Goal: Information Seeking & Learning: Find specific fact

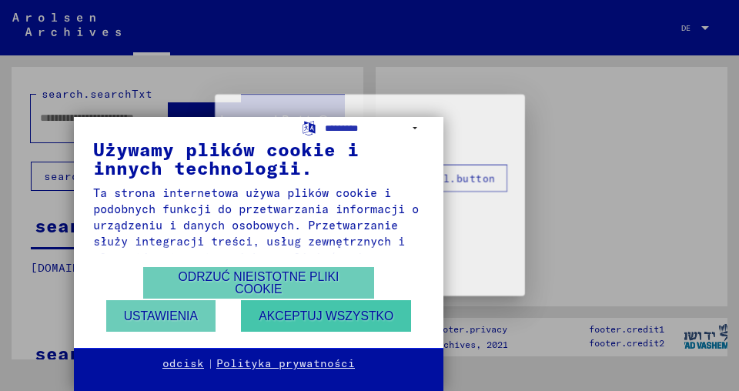
type input "****"
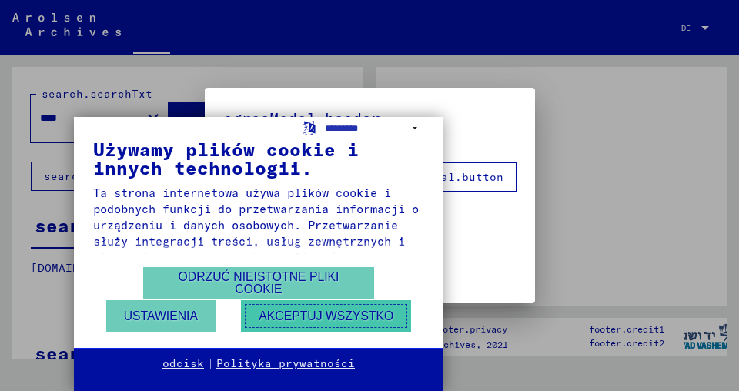
click at [313, 318] on font "Akceptuj wszystko" at bounding box center [326, 315] width 135 height 13
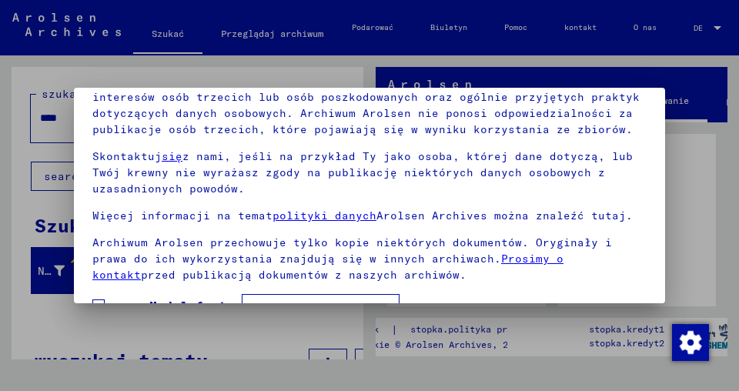
scroll to position [115, 0]
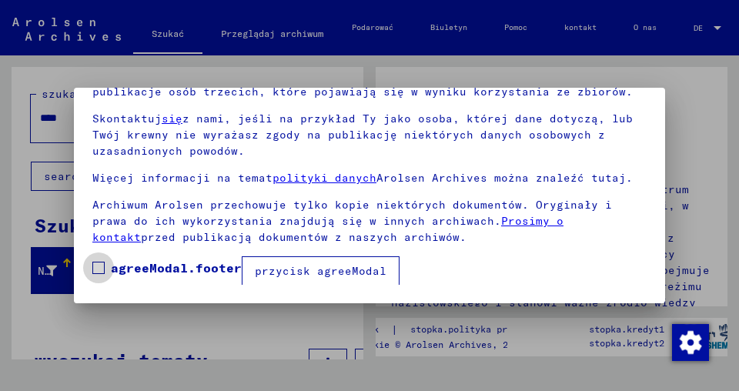
click at [99, 266] on span at bounding box center [98, 268] width 12 height 12
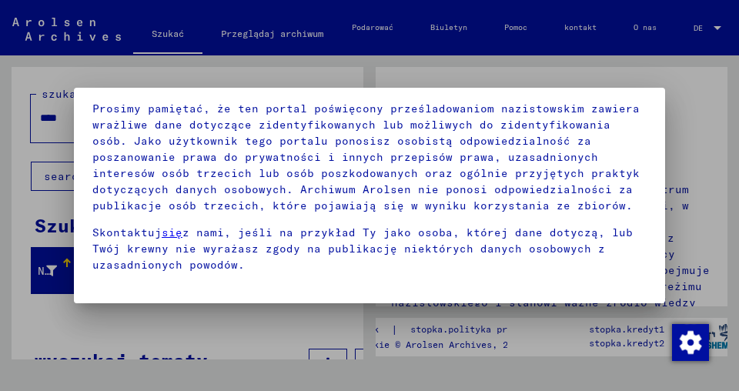
scroll to position [114, 0]
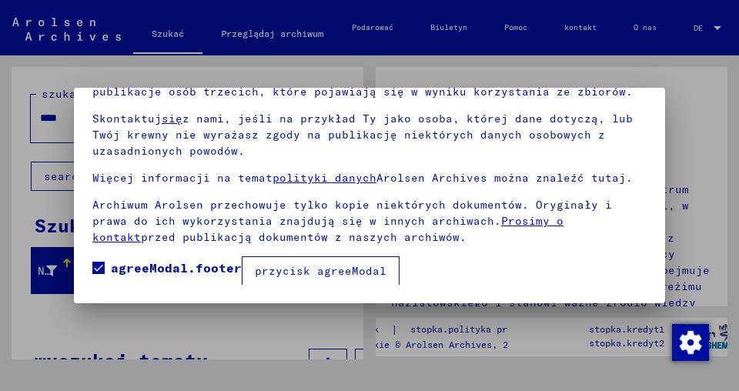
click at [379, 272] on font "przycisk agreeModal" at bounding box center [321, 271] width 132 height 14
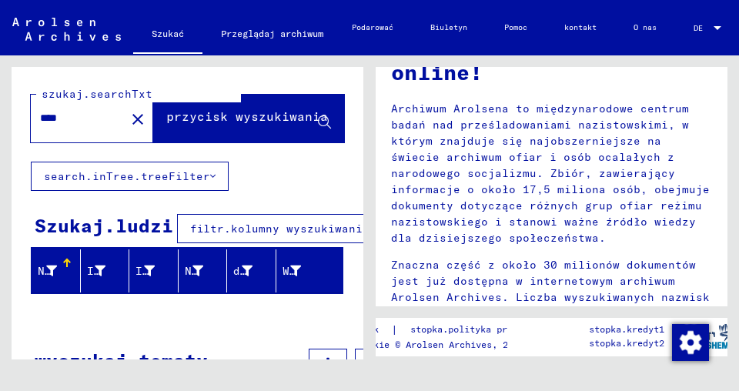
scroll to position [88, 0]
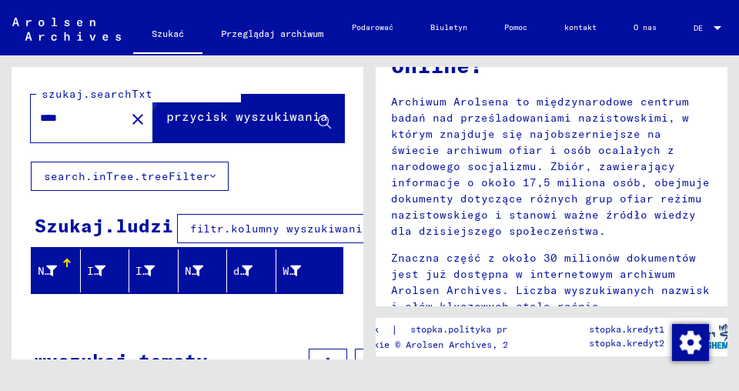
click at [318, 119] on icon at bounding box center [324, 122] width 13 height 13
click at [268, 122] on font "przycisk wyszukiwania" at bounding box center [247, 116] width 162 height 15
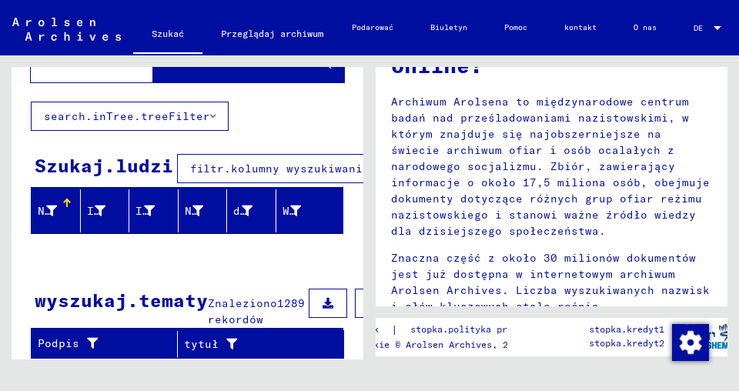
scroll to position [79, 0]
click at [323, 298] on icon at bounding box center [328, 303] width 11 height 11
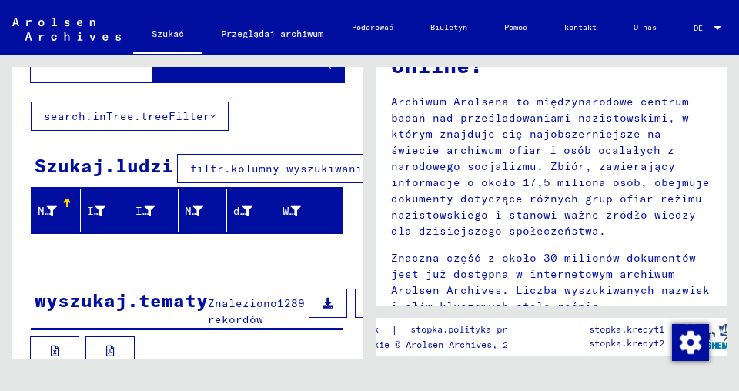
scroll to position [120, 0]
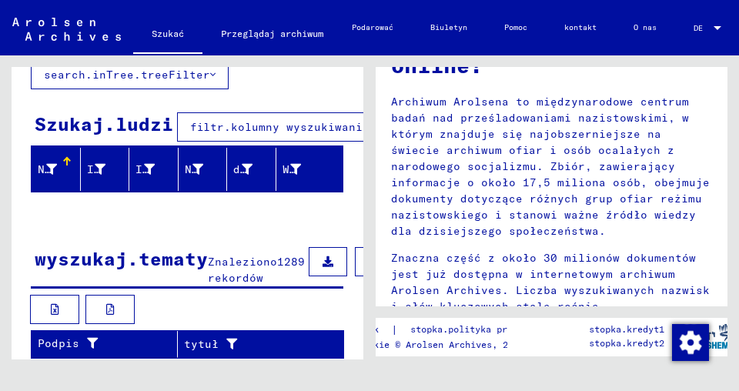
click at [296, 272] on div "wyszukaj.tematy Znaleziono 1289 rekordów filtr.kolumny wyszukiwania" at bounding box center [187, 265] width 313 height 45
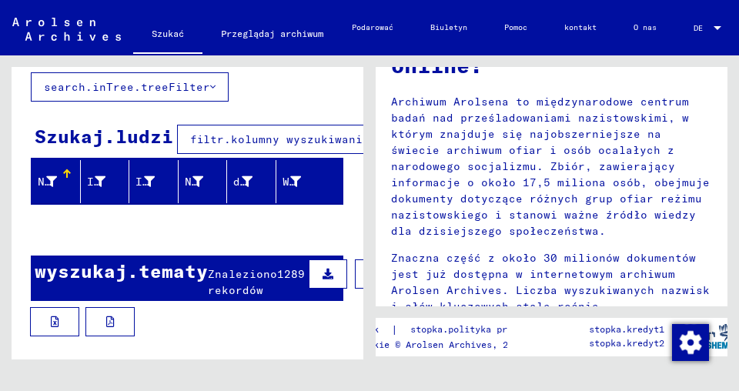
click at [309, 259] on button at bounding box center [328, 273] width 38 height 29
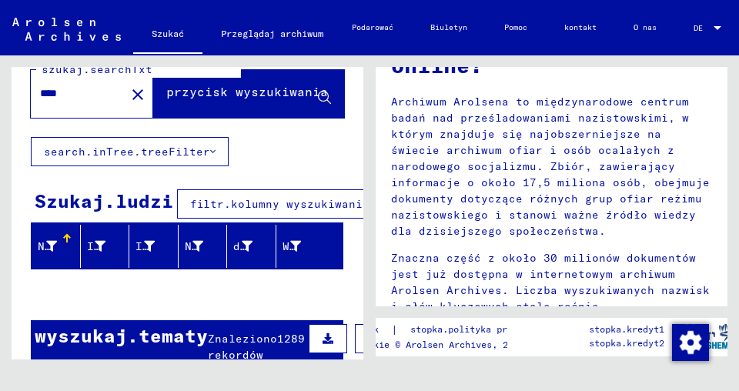
scroll to position [0, 0]
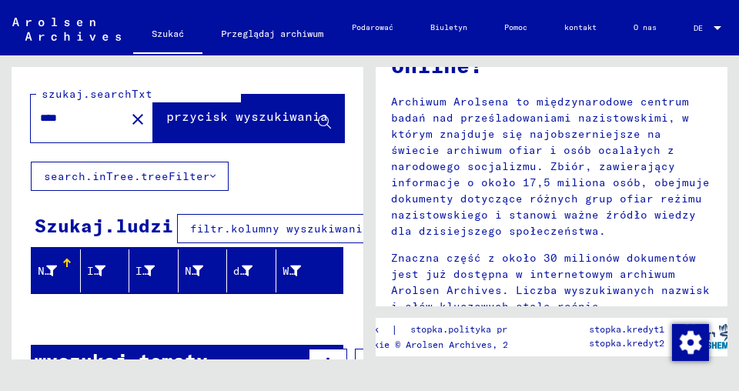
click at [349, 71] on div "szukaj.searchTxt **** close przycisk wyszukiwania" at bounding box center [188, 114] width 352 height 95
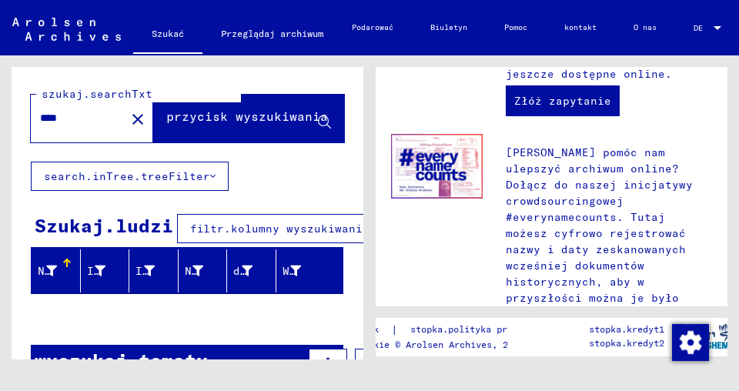
scroll to position [1013, 0]
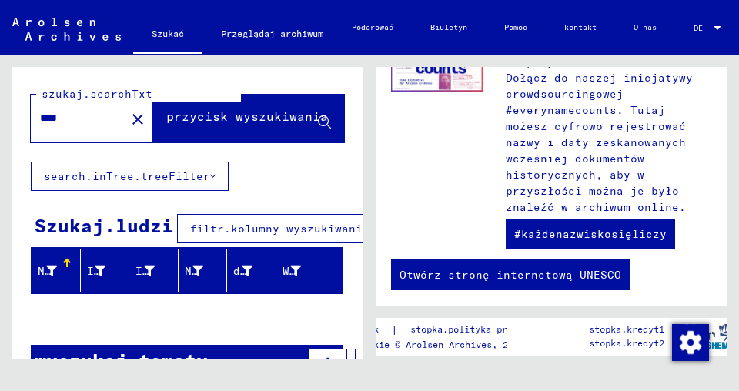
click at [219, 84] on div "szukaj.searchTxt **** close przycisk wyszukiwania" at bounding box center [188, 114] width 352 height 95
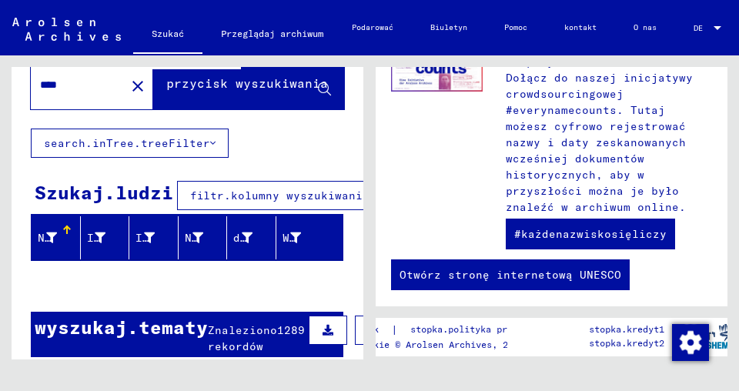
scroll to position [66, 0]
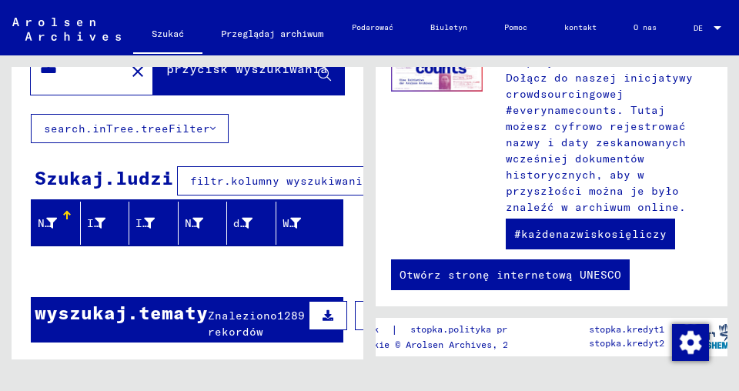
click at [368, 309] on font "filtr.kolumny wyszukiwania" at bounding box center [457, 316] width 179 height 14
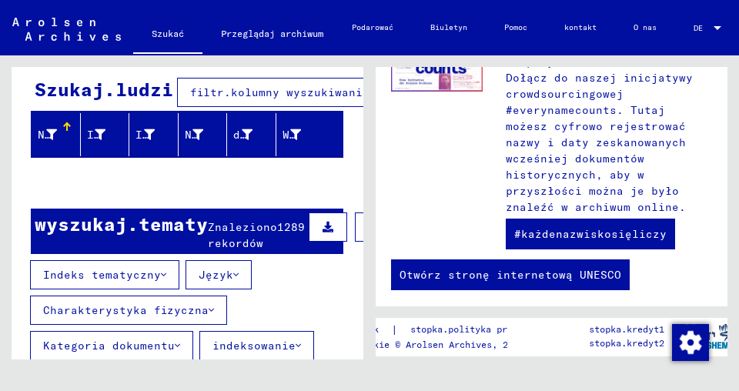
scroll to position [206, 0]
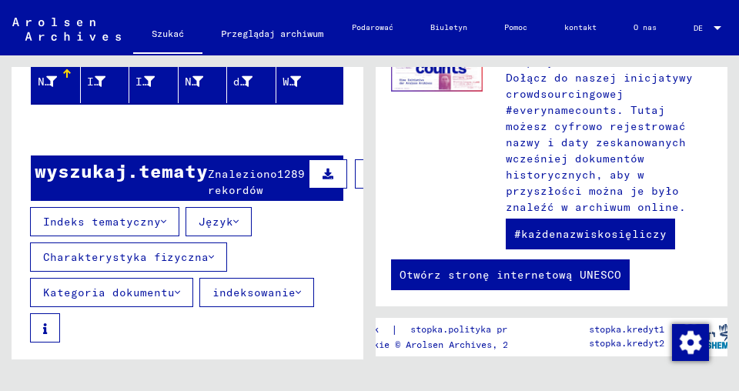
click at [309, 159] on button at bounding box center [328, 173] width 38 height 29
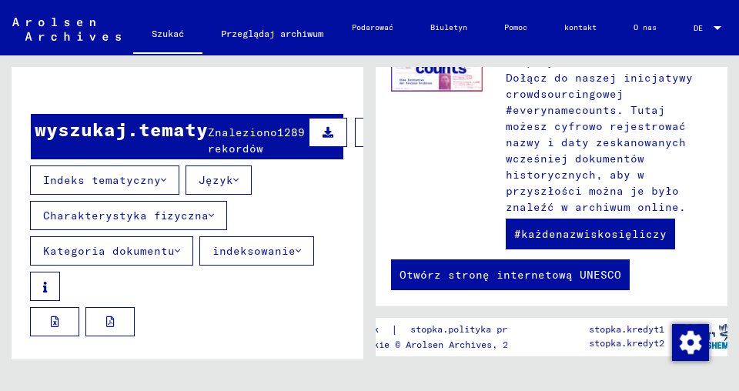
scroll to position [246, 0]
click at [148, 125] on div "wyszukaj.tematy Znaleziono 1289 rekordów filtr.kolumny wyszukiwania" at bounding box center [187, 136] width 313 height 45
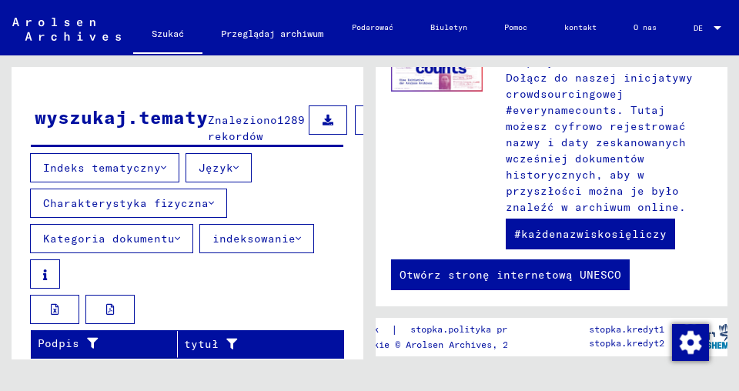
click at [148, 122] on font "wyszukaj.tematy" at bounding box center [121, 116] width 173 height 23
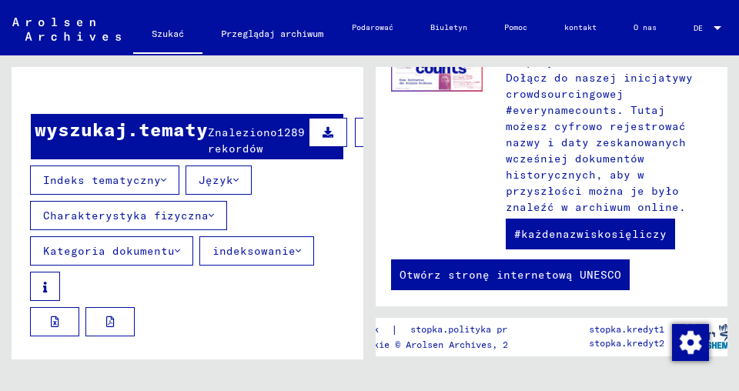
click at [141, 174] on font "Indeks tematyczny" at bounding box center [102, 180] width 118 height 14
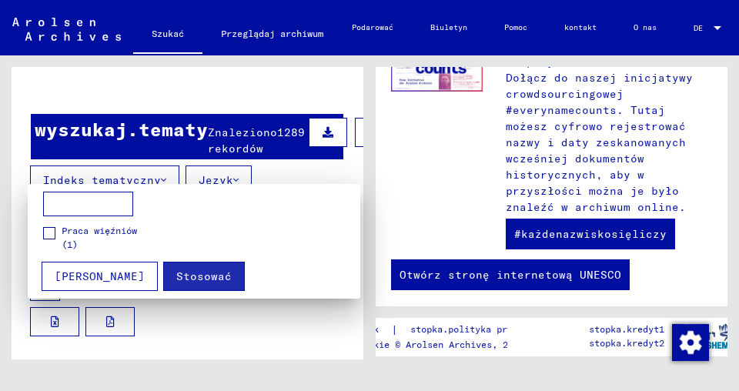
click at [141, 174] on div at bounding box center [369, 195] width 739 height 391
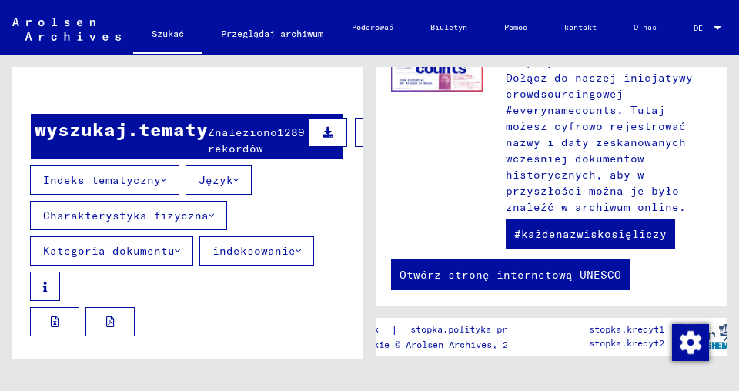
click at [135, 219] on button "Charakterystyka fizyczna" at bounding box center [128, 215] width 197 height 29
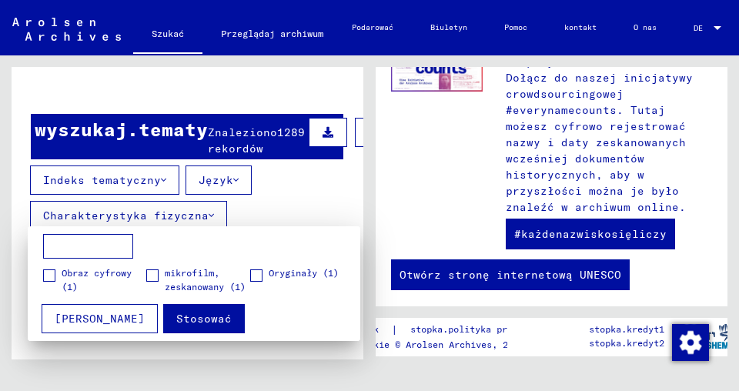
click at [137, 216] on div at bounding box center [369, 195] width 739 height 391
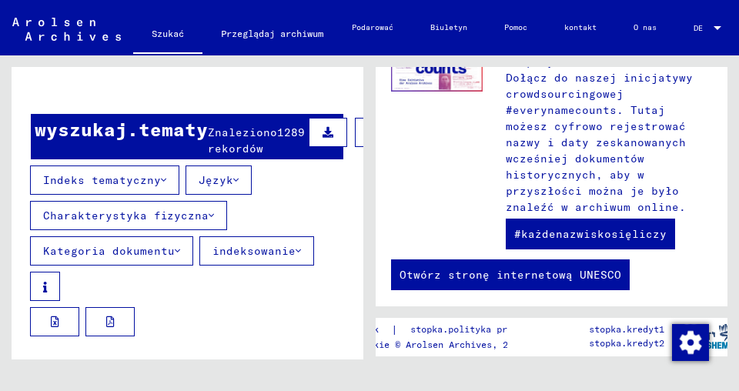
click at [118, 248] on font "Kategoria dokumentu" at bounding box center [109, 251] width 132 height 14
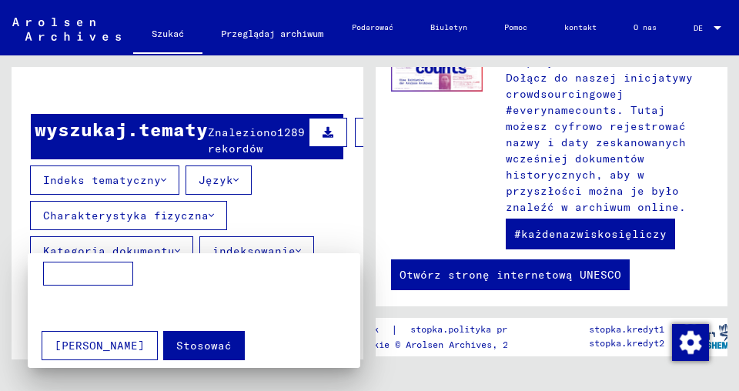
click at [118, 248] on div at bounding box center [369, 195] width 739 height 391
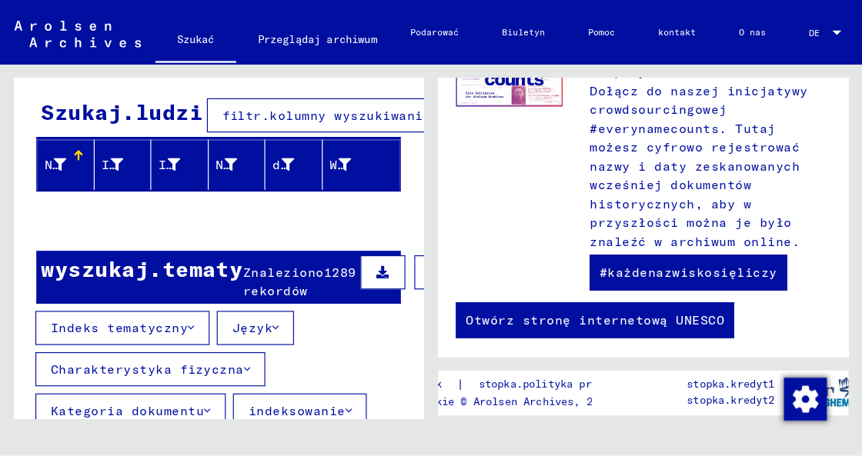
scroll to position [0, 0]
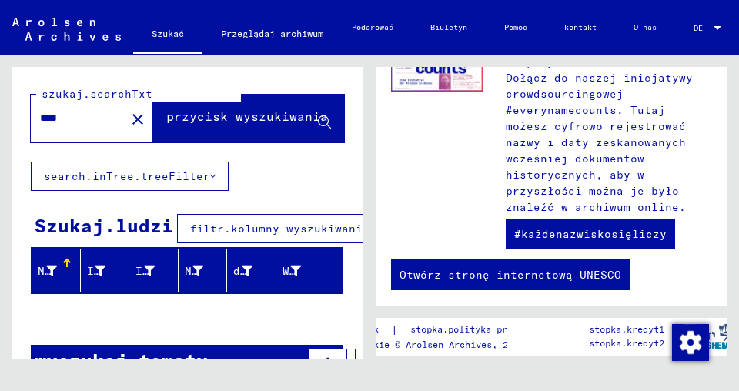
click at [179, 28] on font "Szukać" at bounding box center [168, 34] width 32 height 12
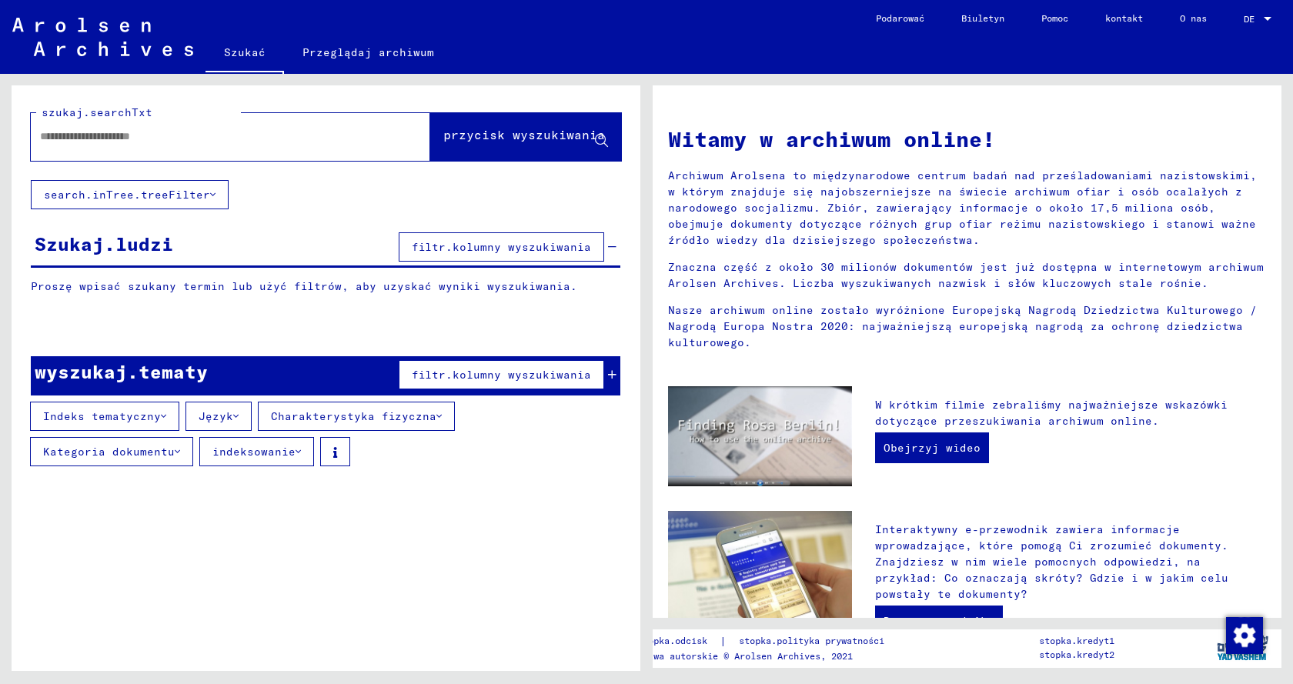
click at [366, 52] on font "Przeglądaj archiwum" at bounding box center [369, 52] width 132 height 14
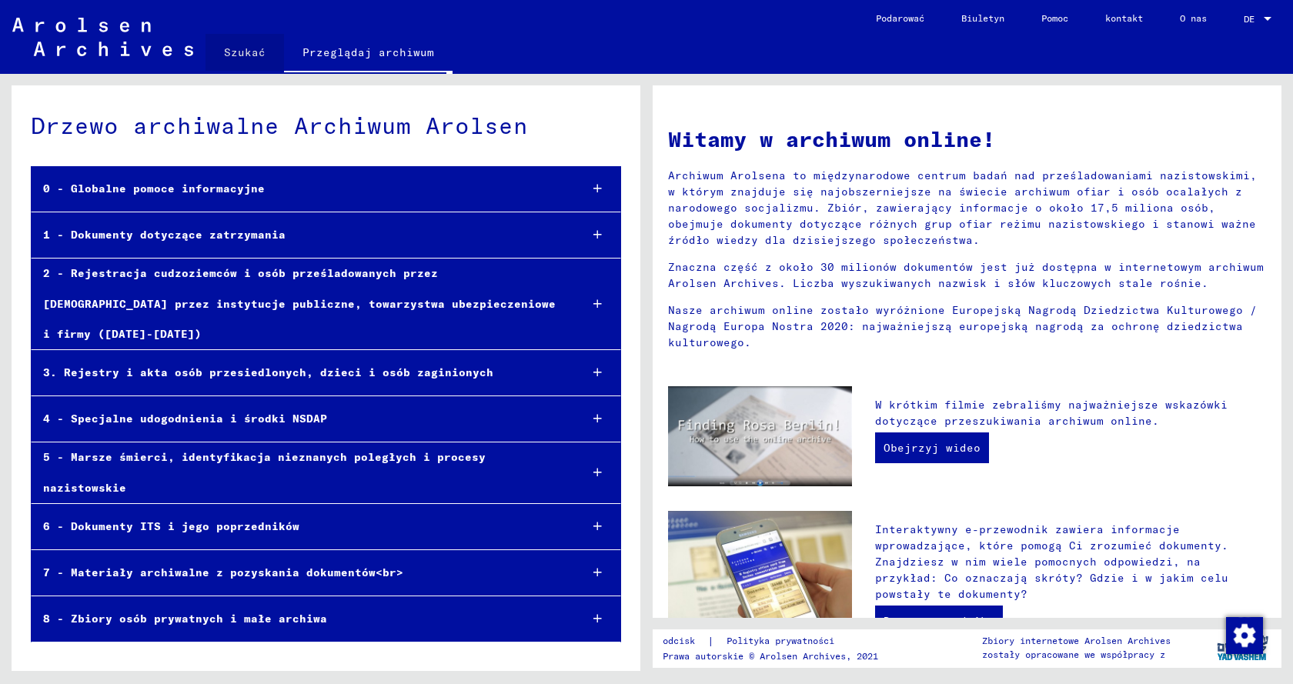
click at [251, 52] on font "Szukać" at bounding box center [245, 52] width 42 height 14
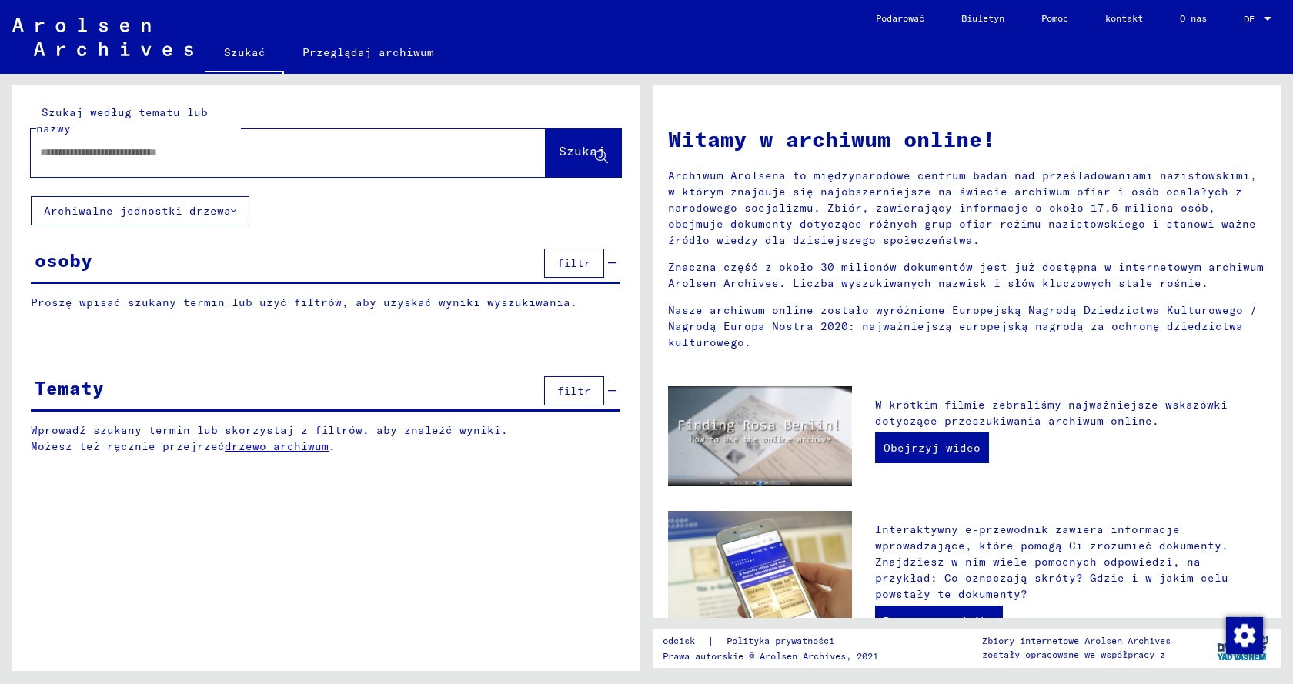
click at [219, 152] on input "text" at bounding box center [270, 153] width 460 height 16
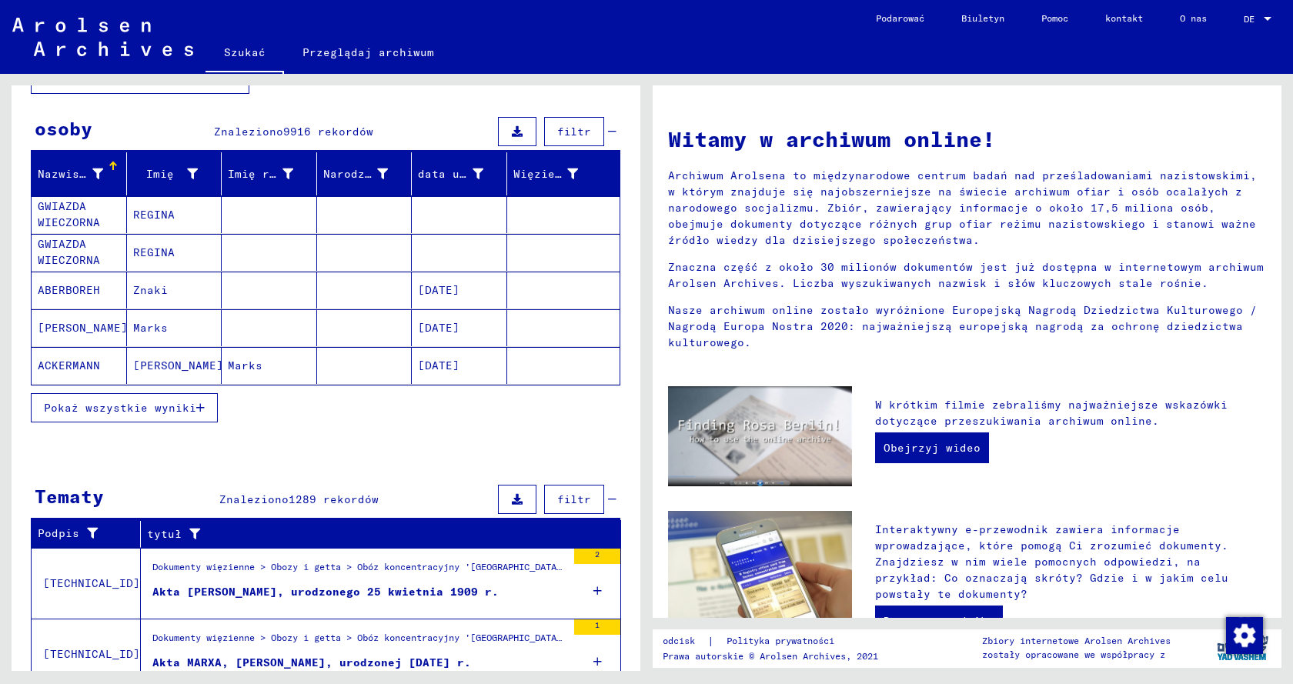
scroll to position [409, 0]
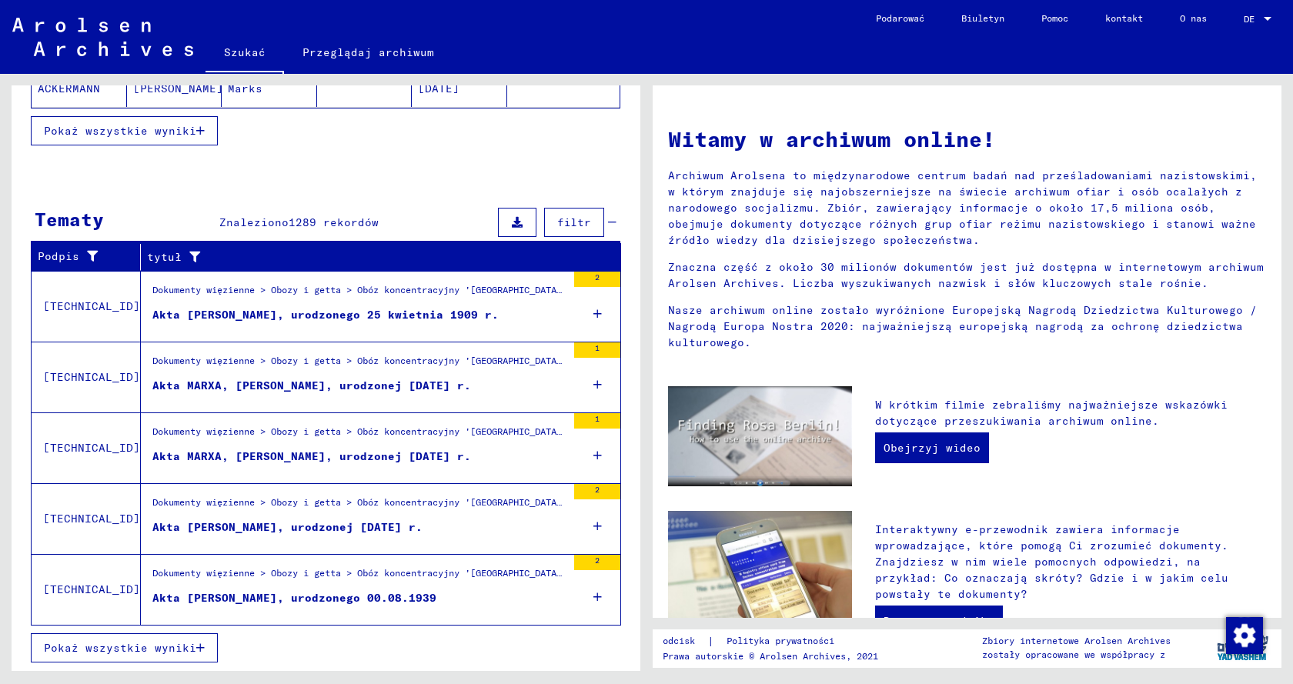
click at [586, 223] on button "filtr" at bounding box center [574, 222] width 60 height 29
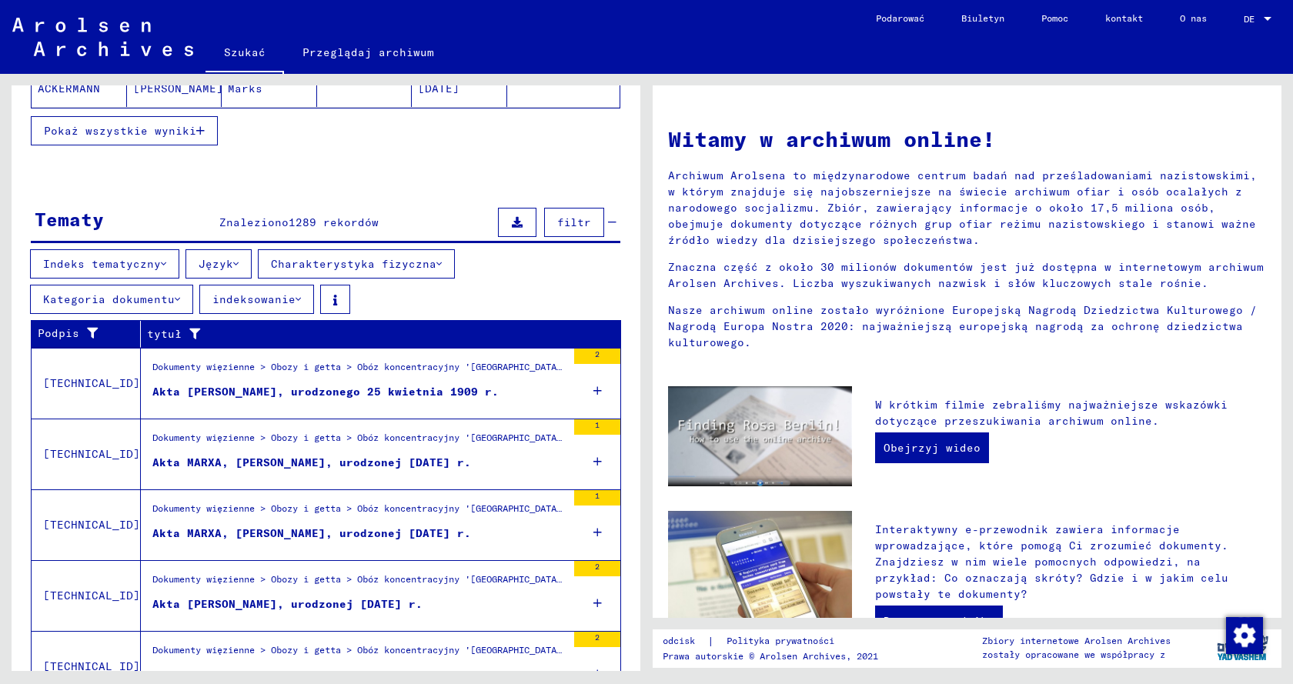
click at [216, 297] on font "indeksowanie" at bounding box center [253, 300] width 83 height 14
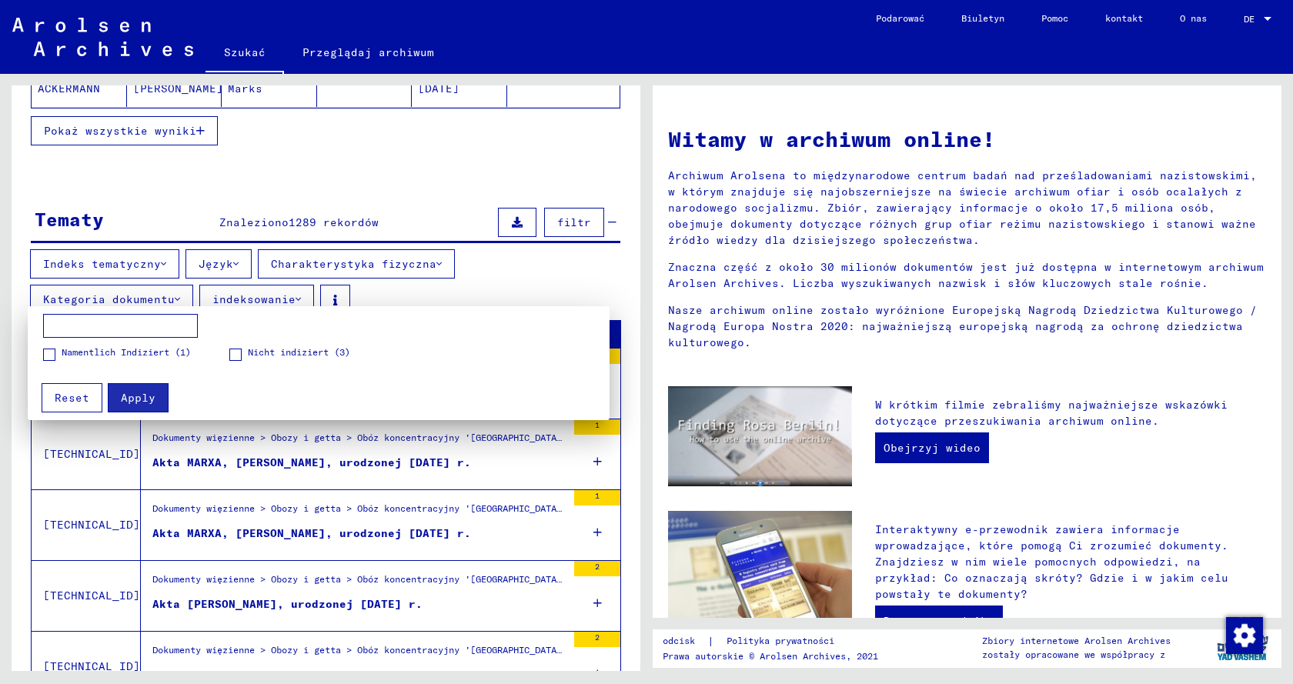
click at [216, 297] on div at bounding box center [646, 342] width 1293 height 684
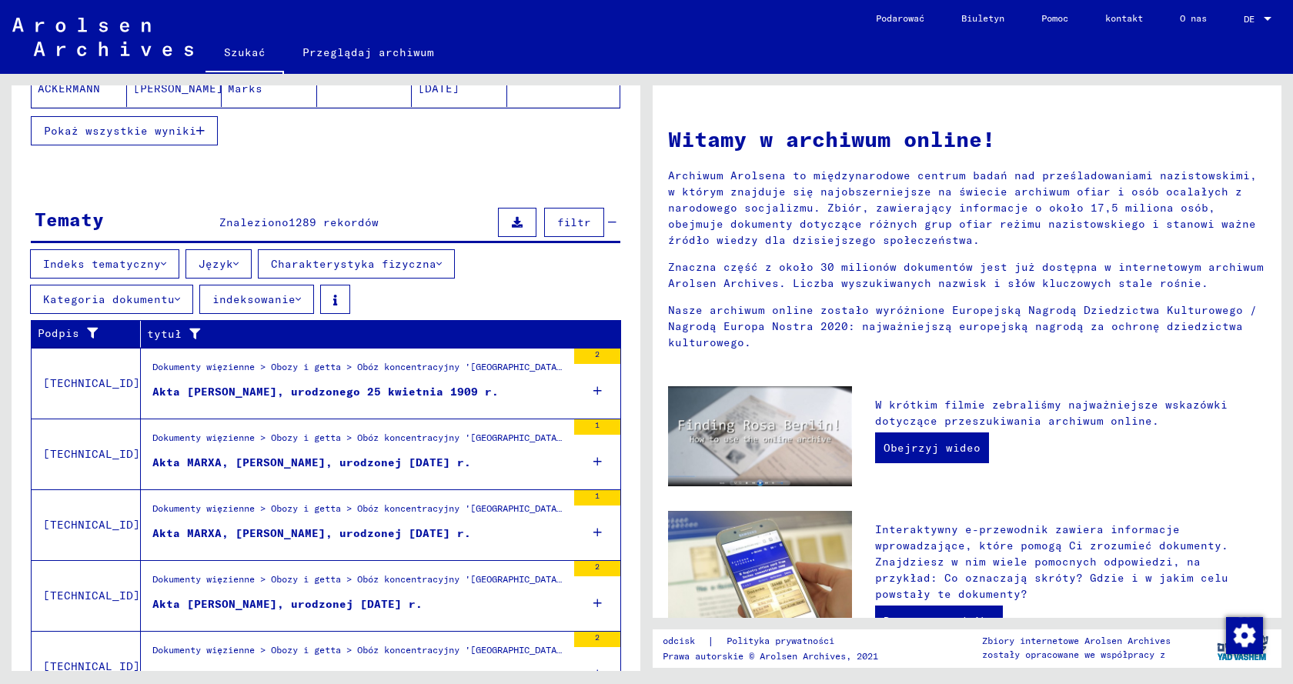
scroll to position [486, 0]
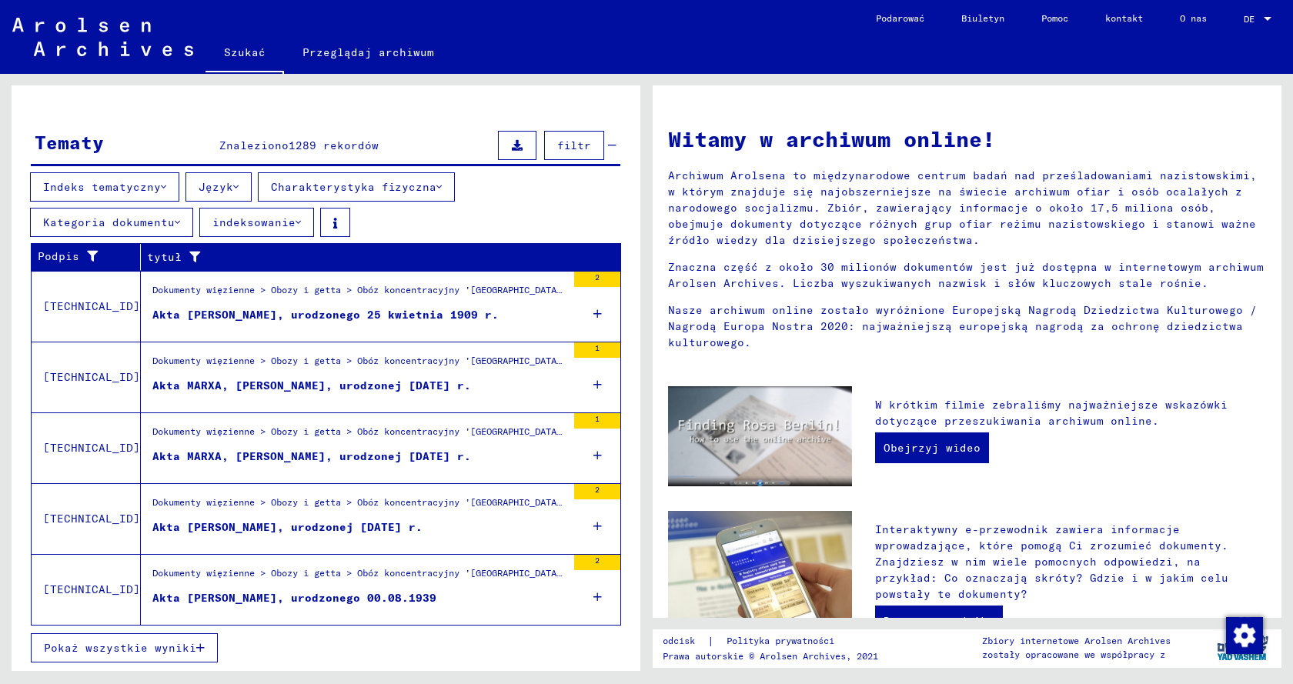
click at [196, 390] on icon "button" at bounding box center [200, 648] width 8 height 11
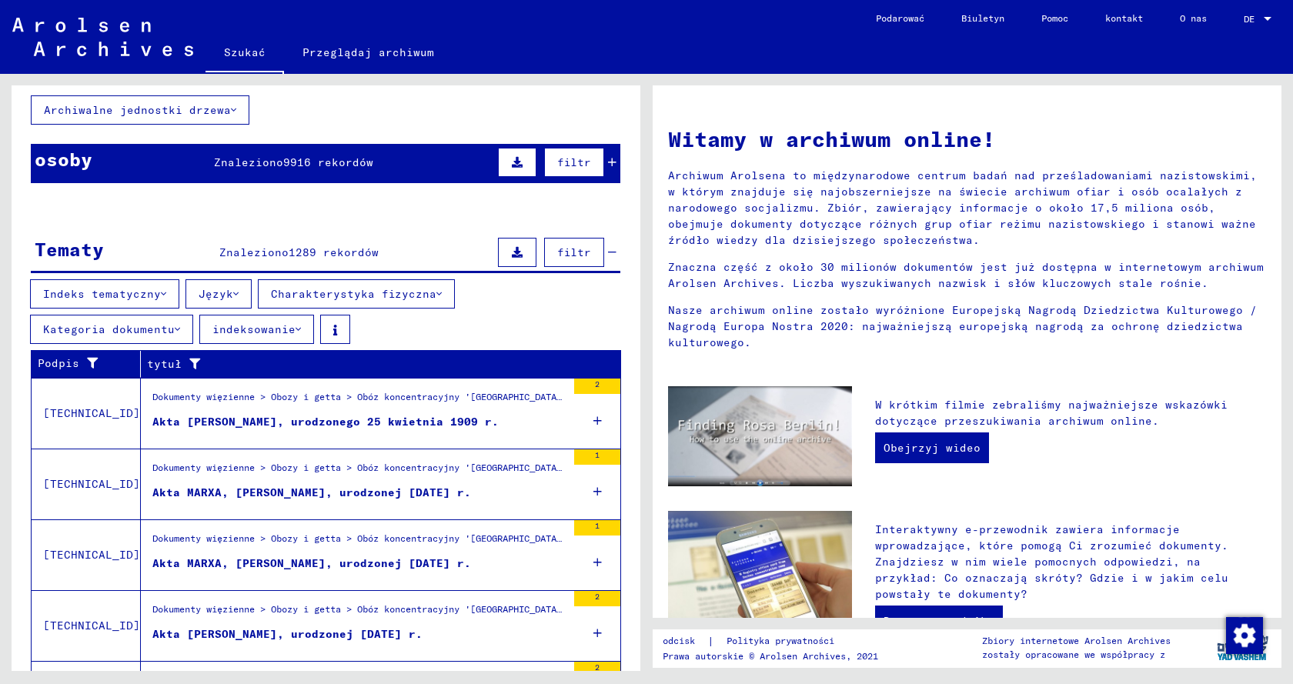
scroll to position [24, 0]
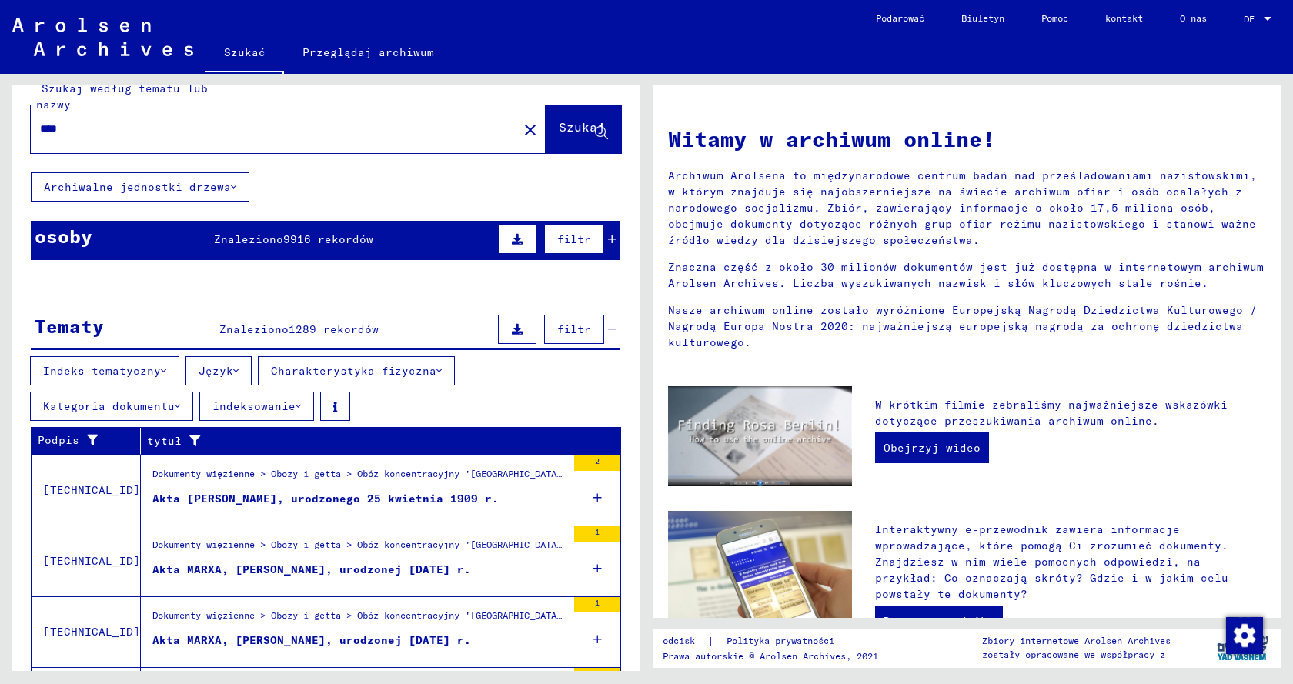
click at [564, 330] on font "filtr" at bounding box center [574, 330] width 34 height 14
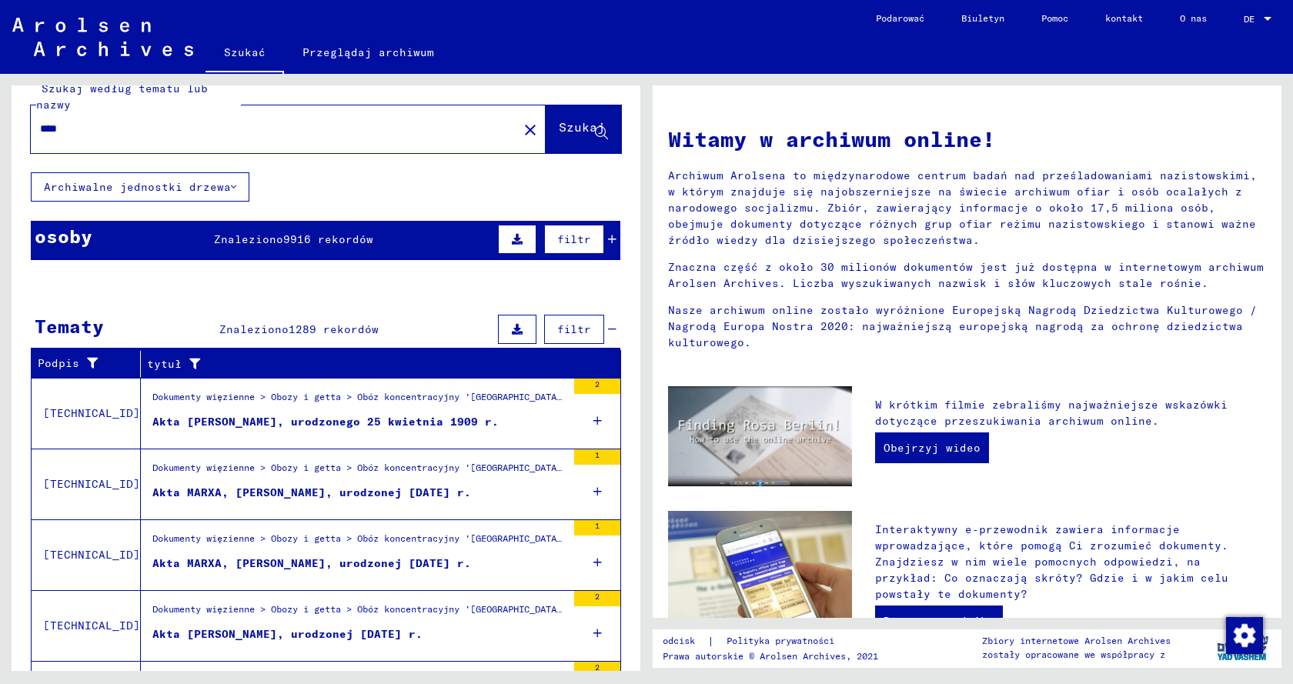
click at [564, 330] on font "filtr" at bounding box center [574, 330] width 34 height 14
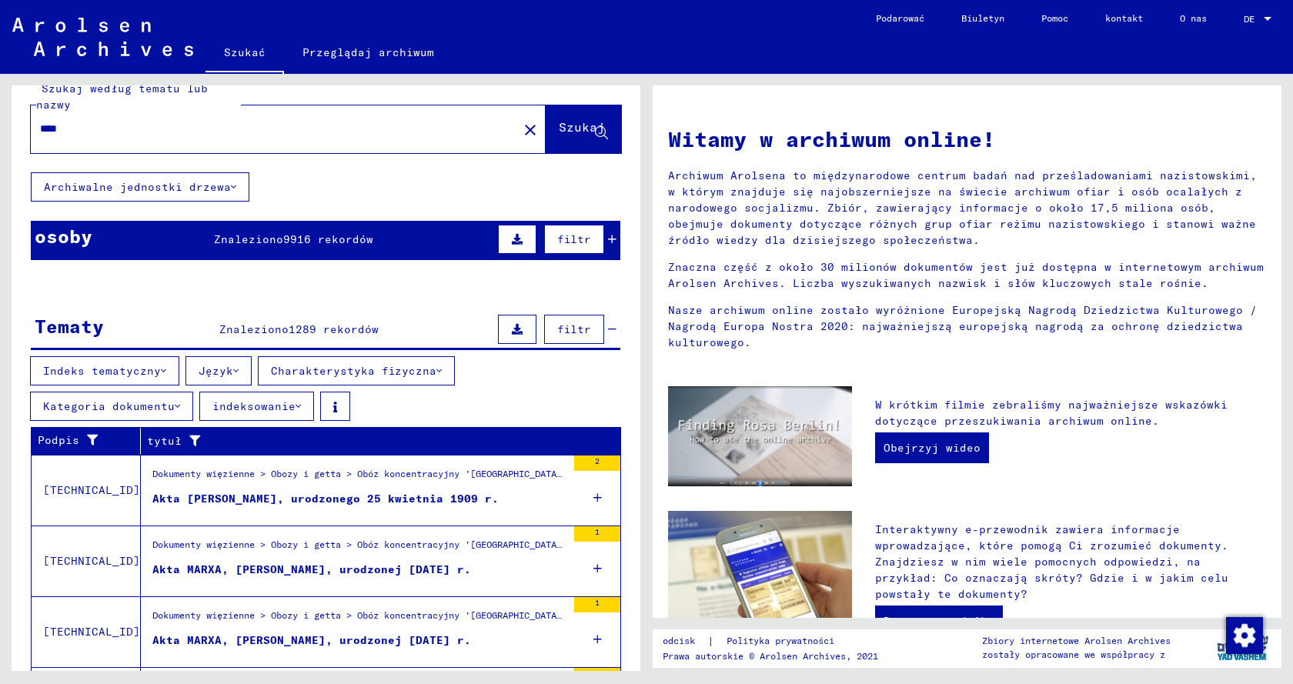
click at [127, 369] on font "Indeks tematyczny" at bounding box center [102, 371] width 118 height 14
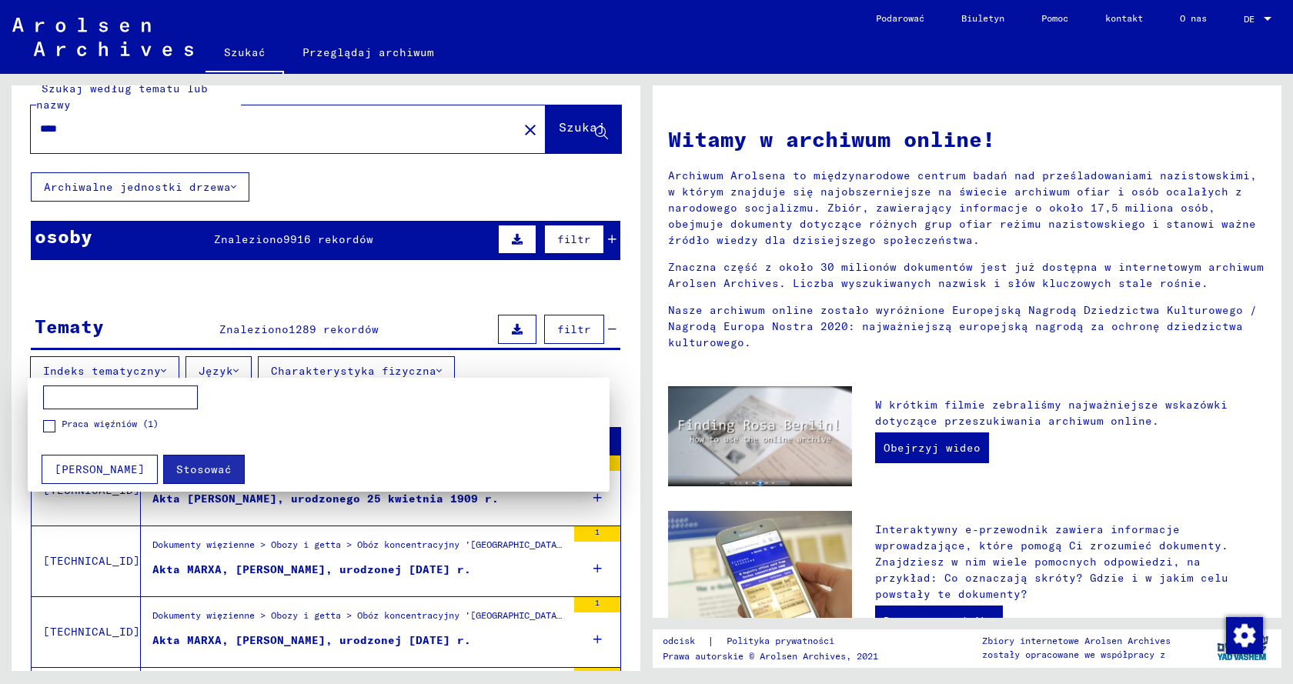
click at [127, 365] on div at bounding box center [646, 342] width 1293 height 684
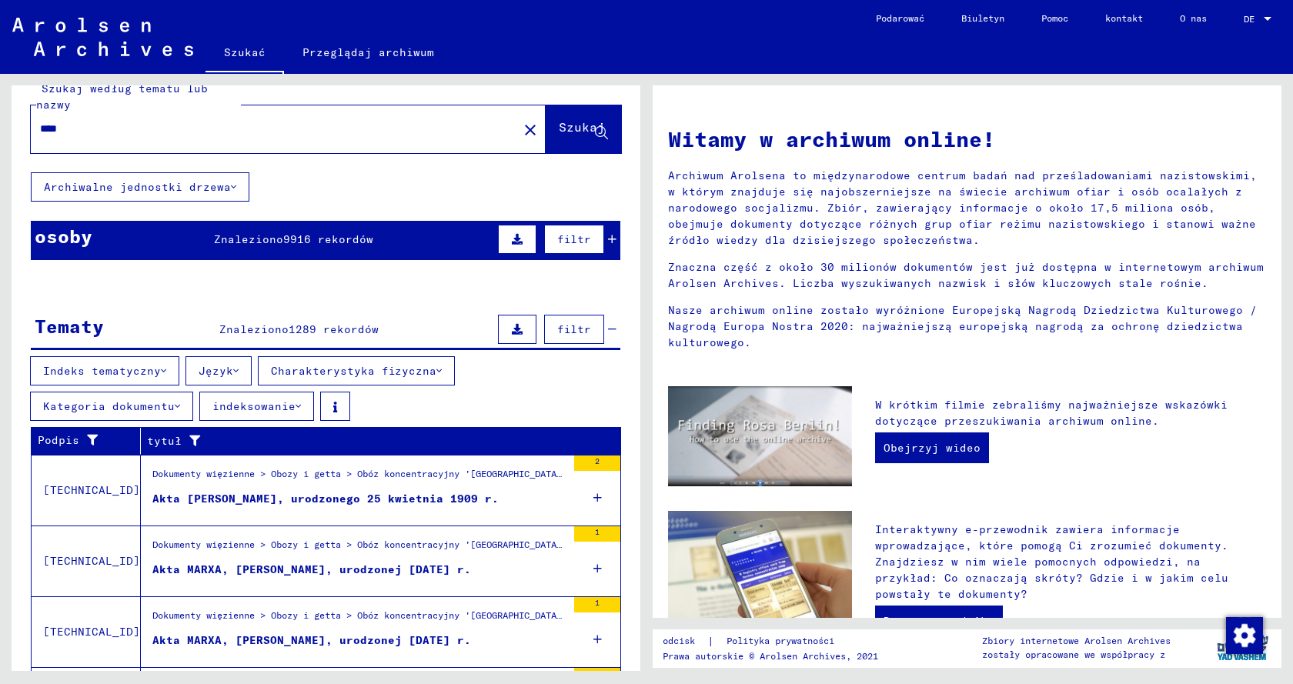
click at [139, 390] on font "Kategoria dokumentu" at bounding box center [109, 407] width 132 height 14
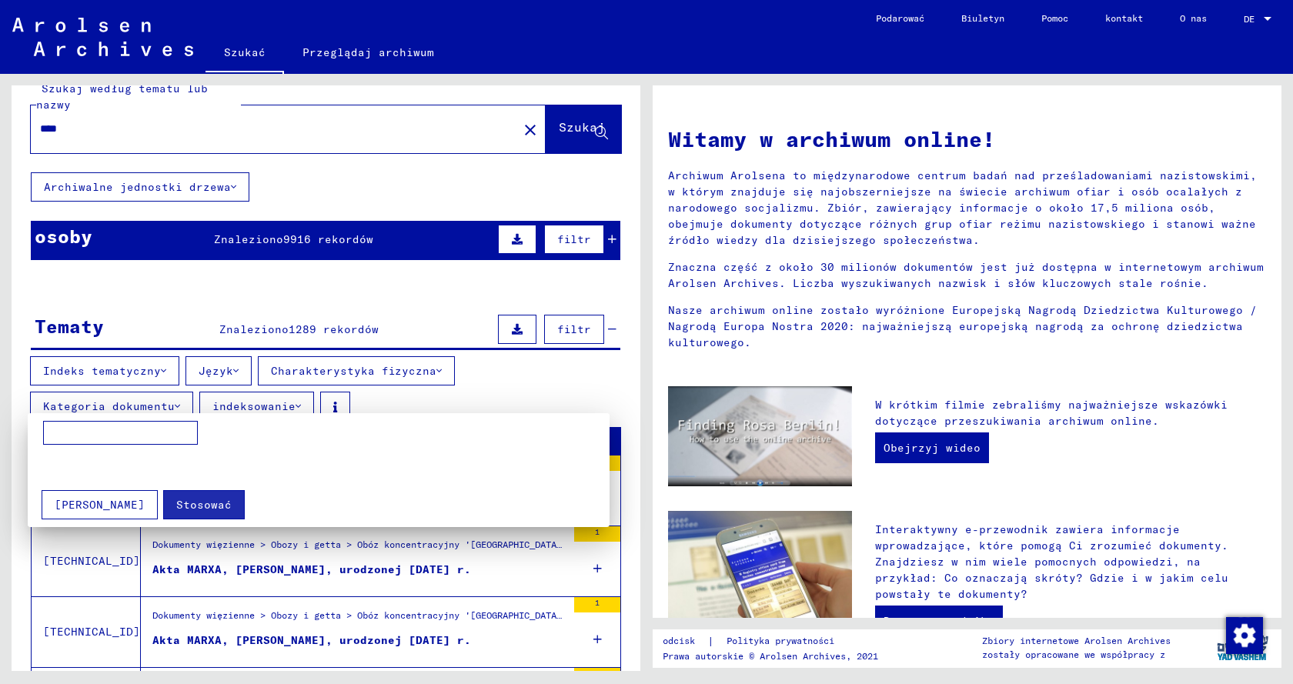
click at [141, 390] on div at bounding box center [646, 342] width 1293 height 684
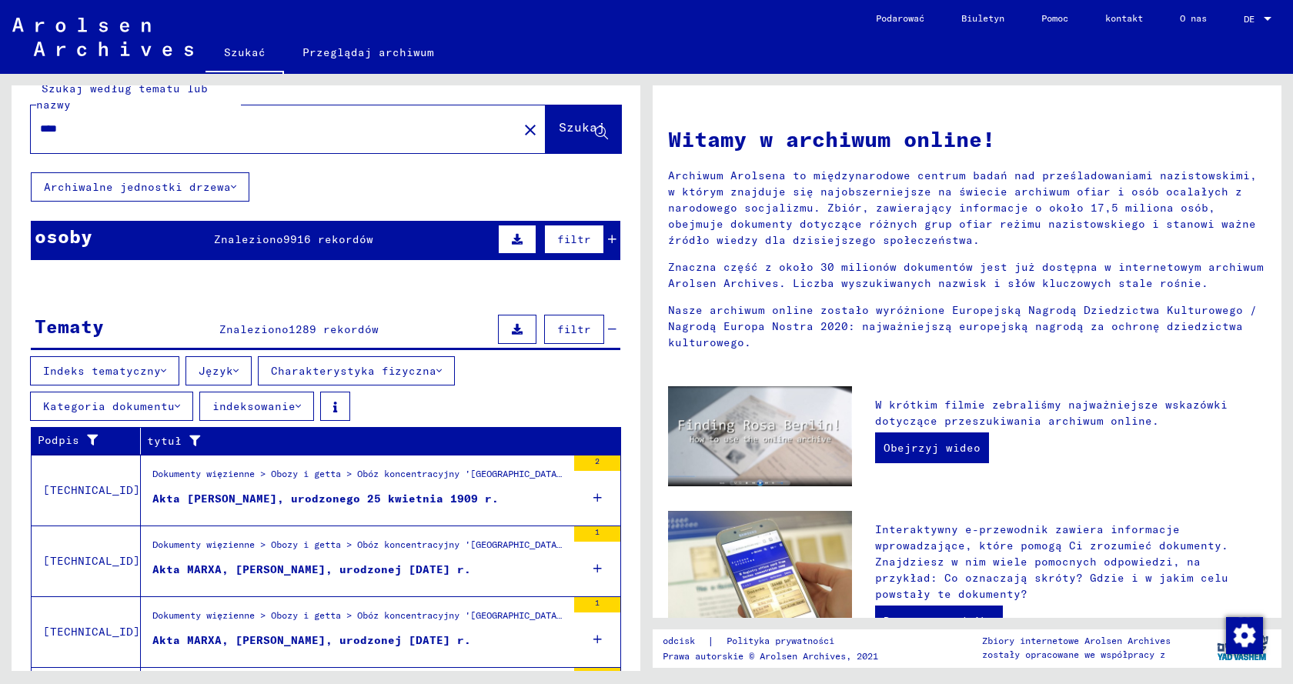
click at [270, 390] on font "indeksowanie" at bounding box center [253, 407] width 83 height 14
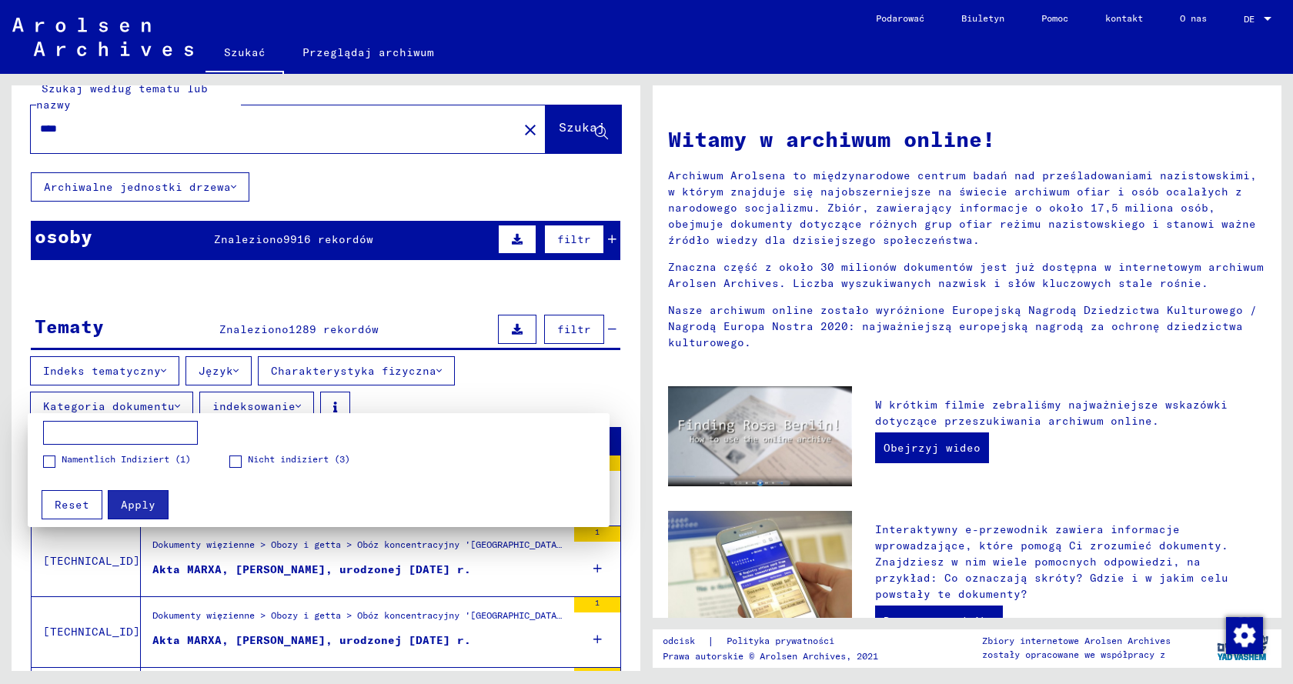
click at [270, 390] on div at bounding box center [646, 342] width 1293 height 684
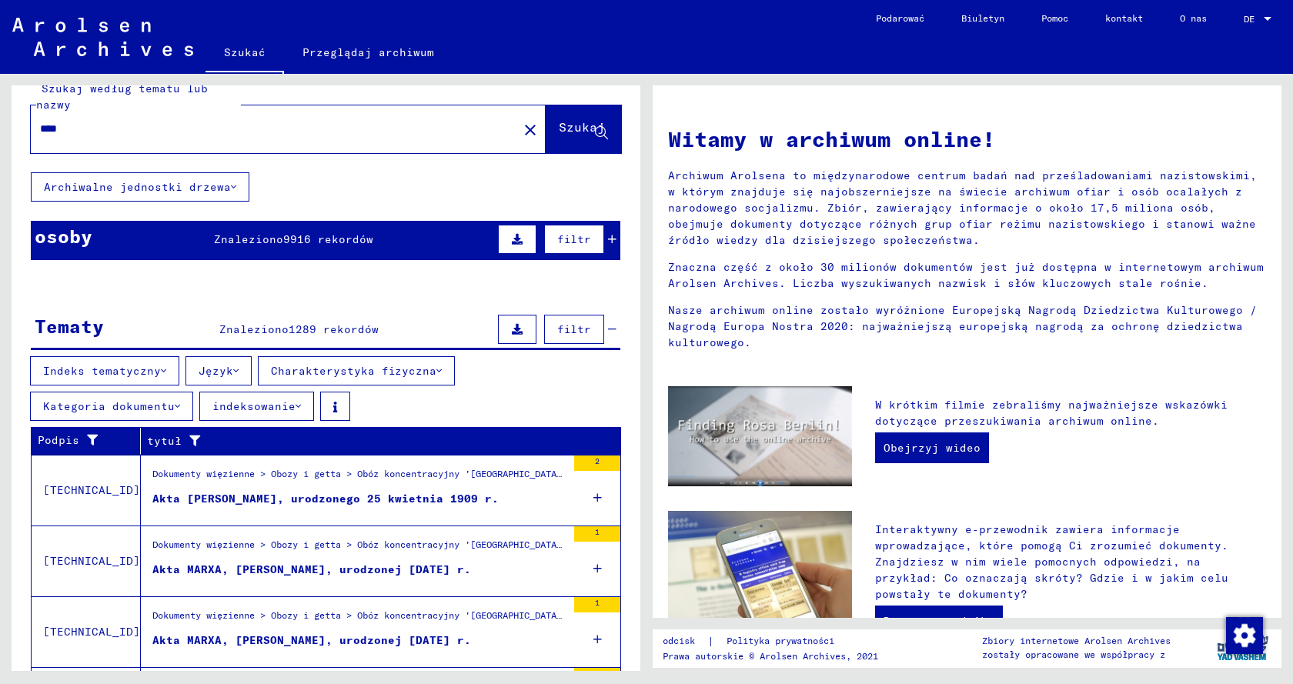
click at [314, 372] on font "Charakterystyka fizyczna" at bounding box center [354, 371] width 166 height 14
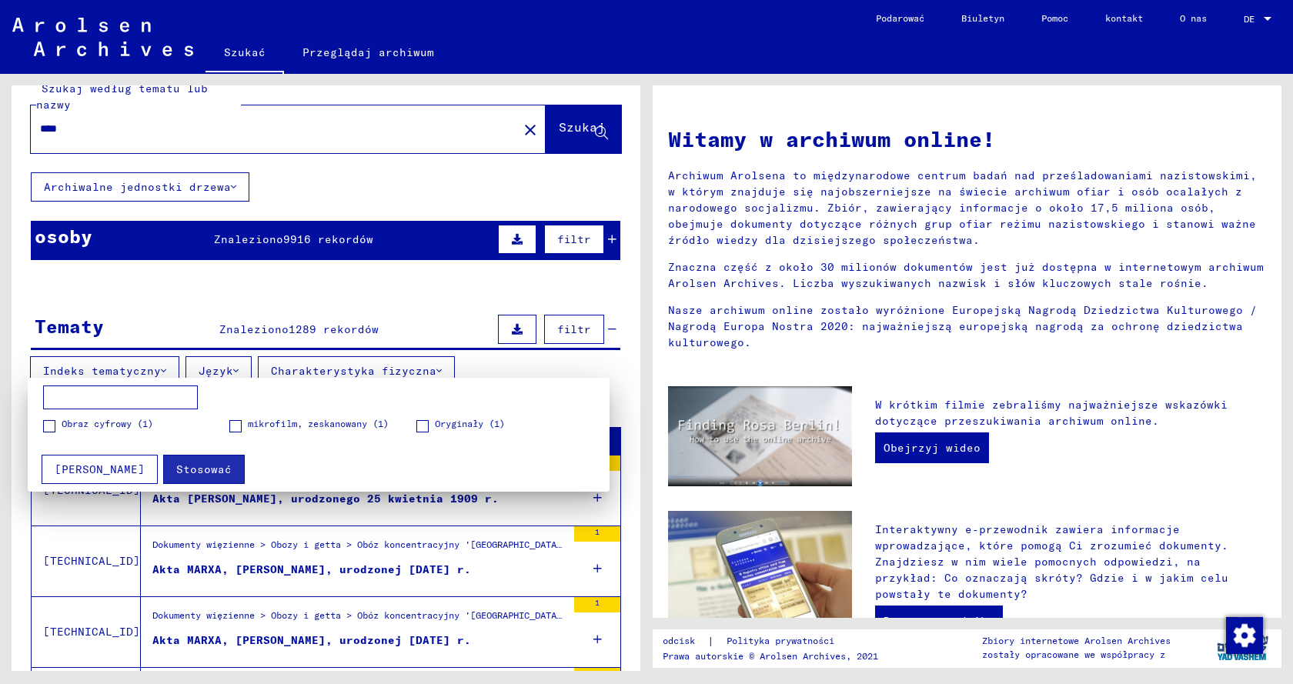
click at [314, 372] on div at bounding box center [646, 342] width 1293 height 684
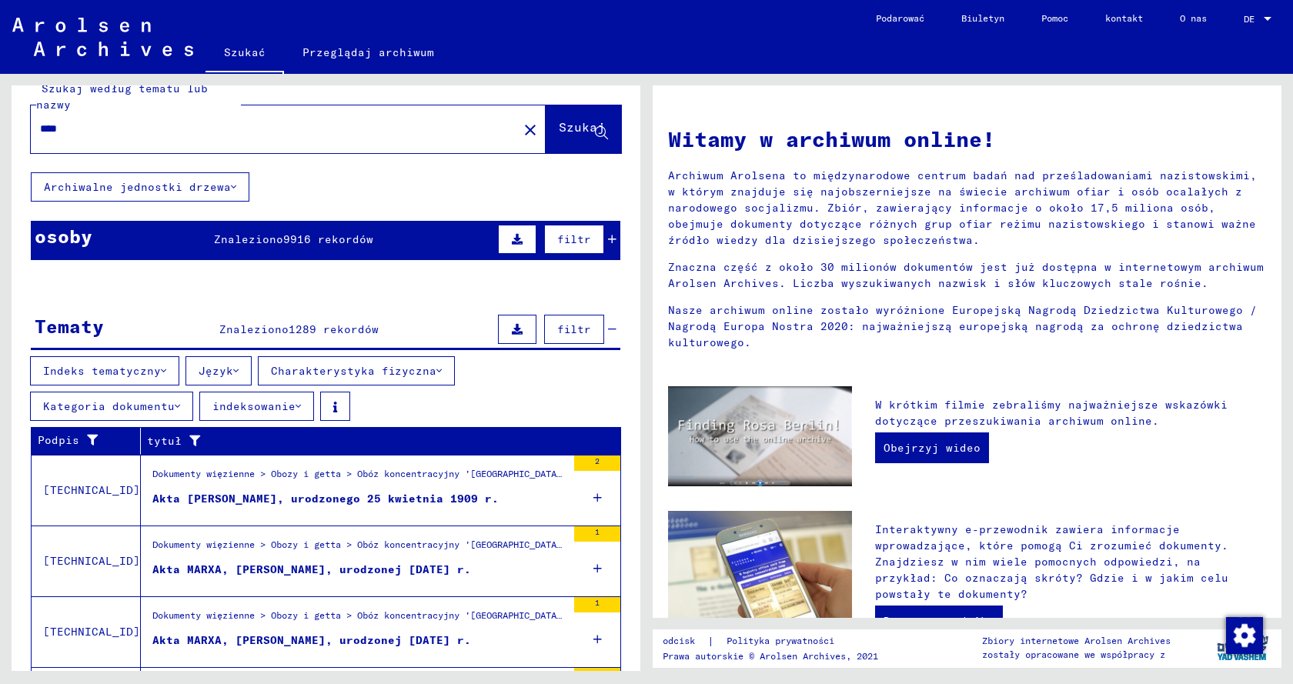
click at [233, 371] on icon at bounding box center [235, 371] width 5 height 11
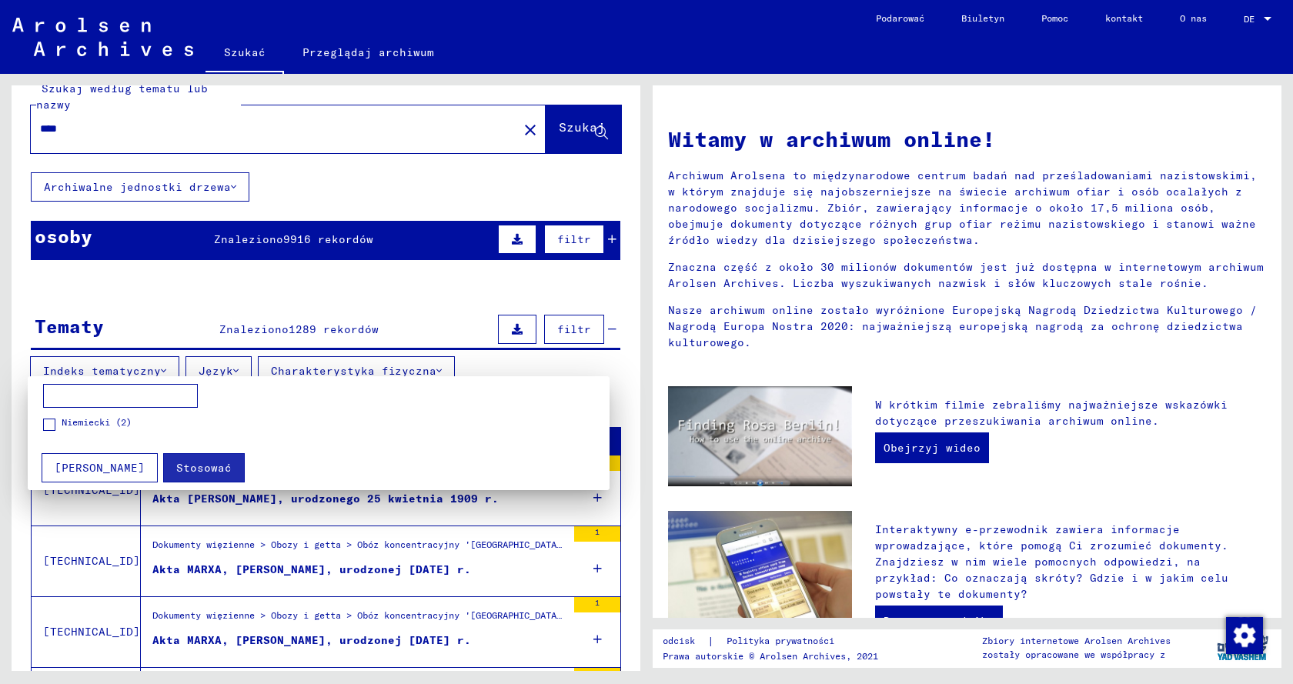
click at [229, 367] on div at bounding box center [646, 342] width 1293 height 684
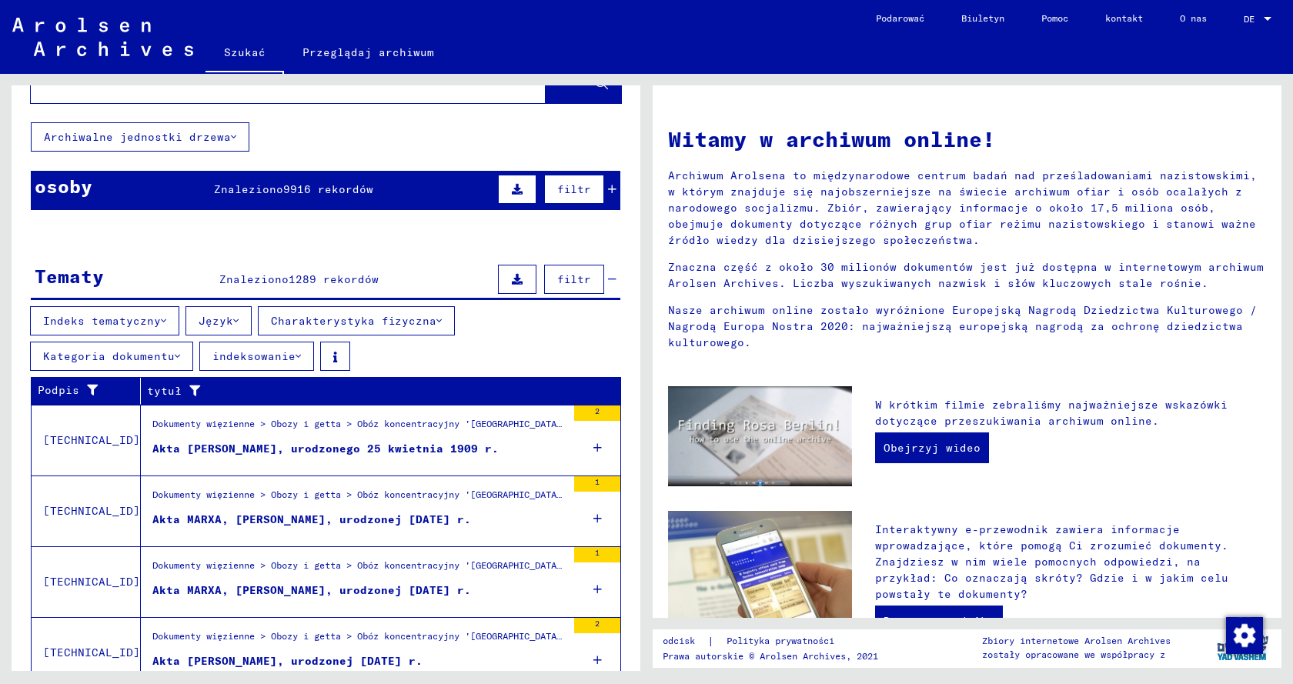
scroll to position [101, 0]
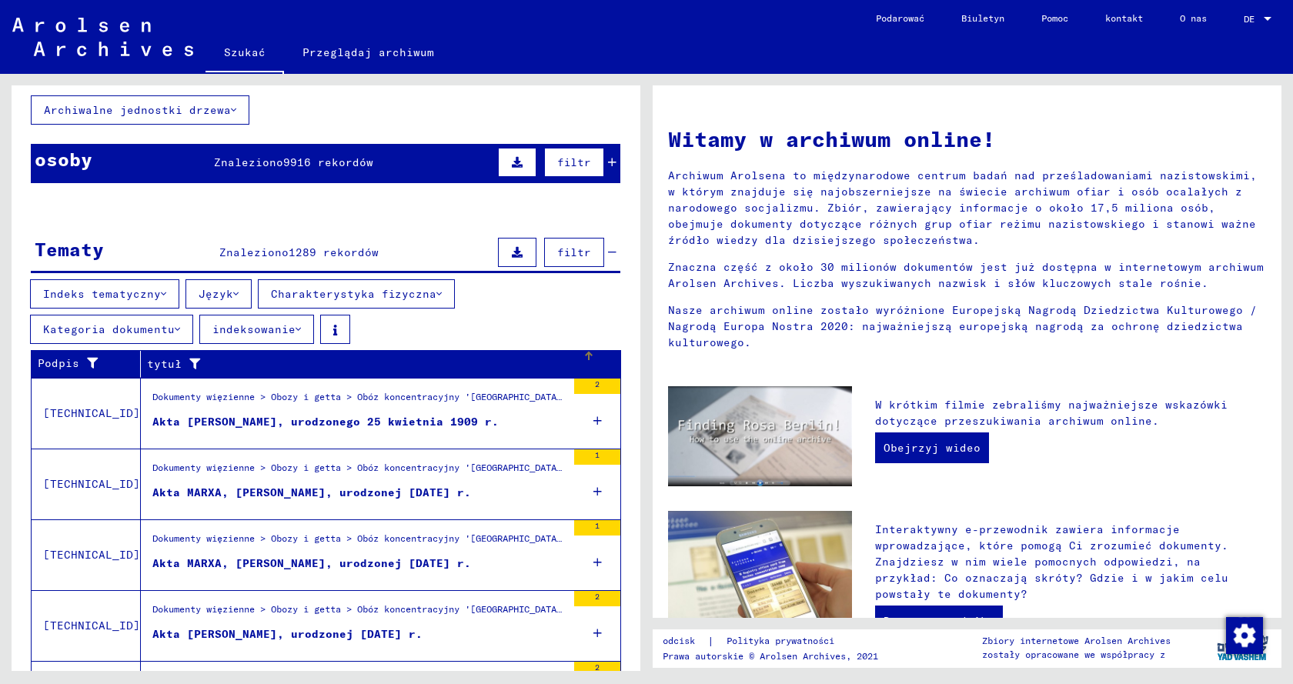
click at [182, 357] on div at bounding box center [191, 364] width 18 height 16
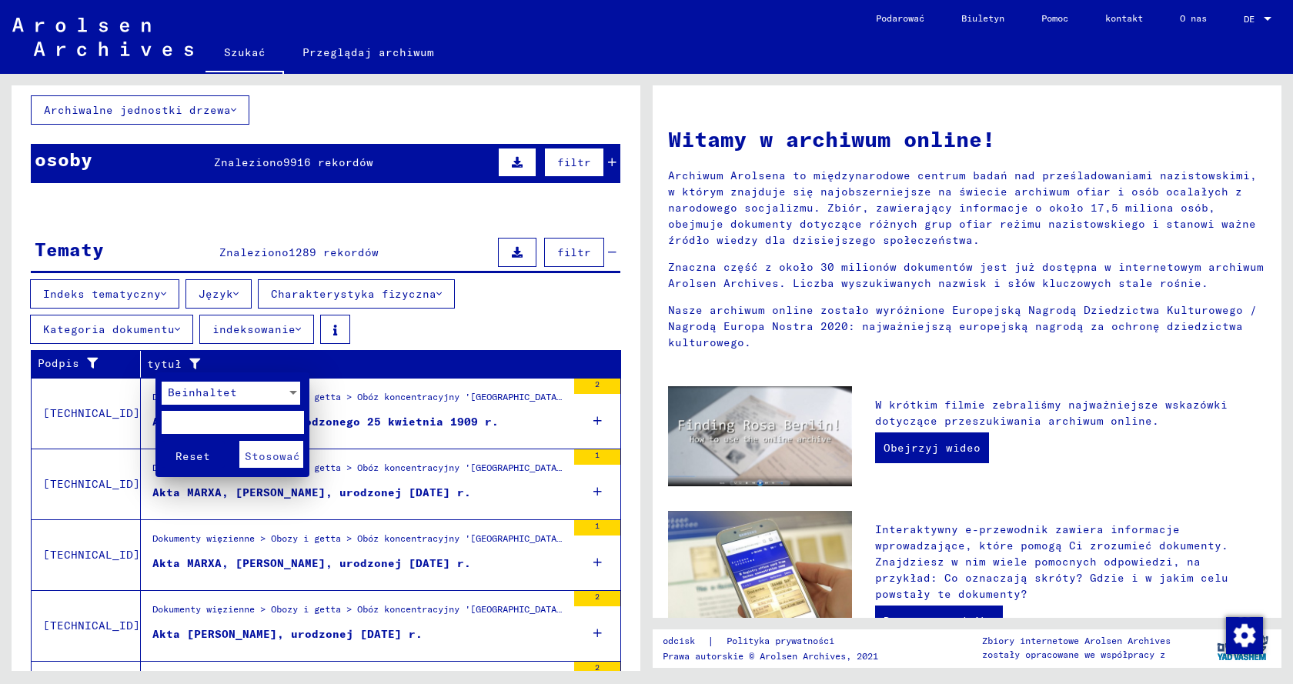
click at [215, 390] on span "Beinhaltet" at bounding box center [202, 393] width 69 height 14
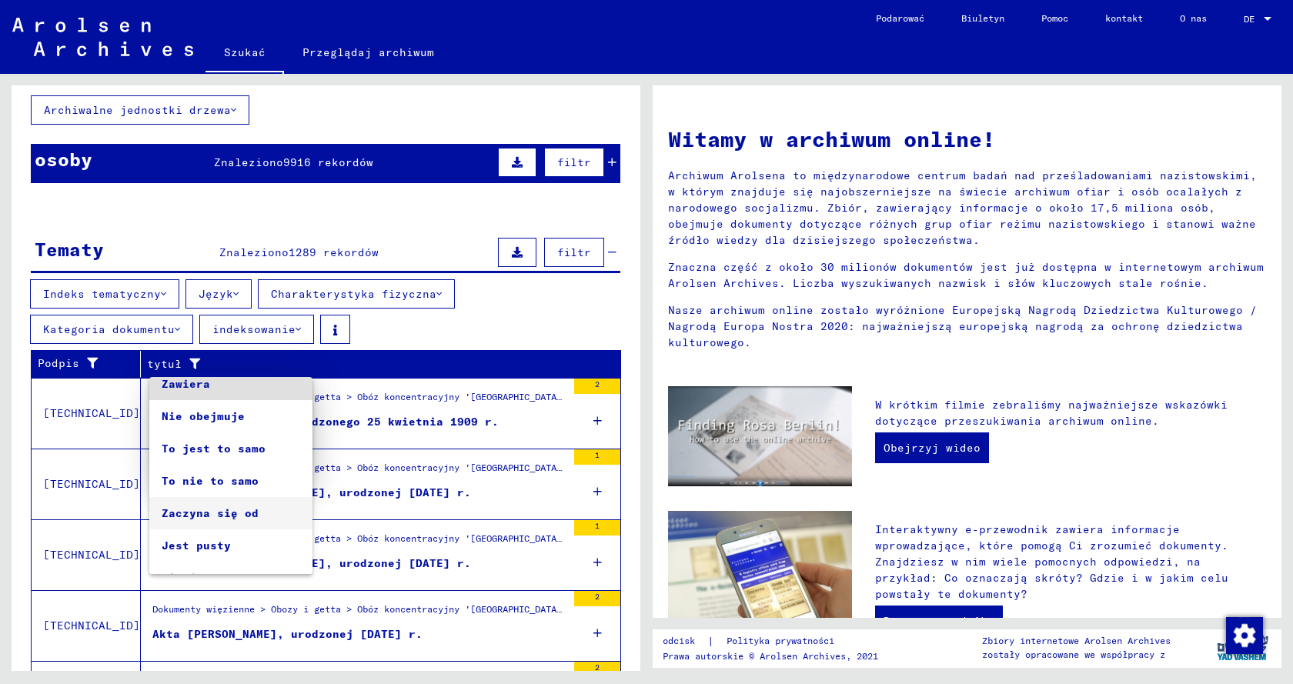
scroll to position [0, 0]
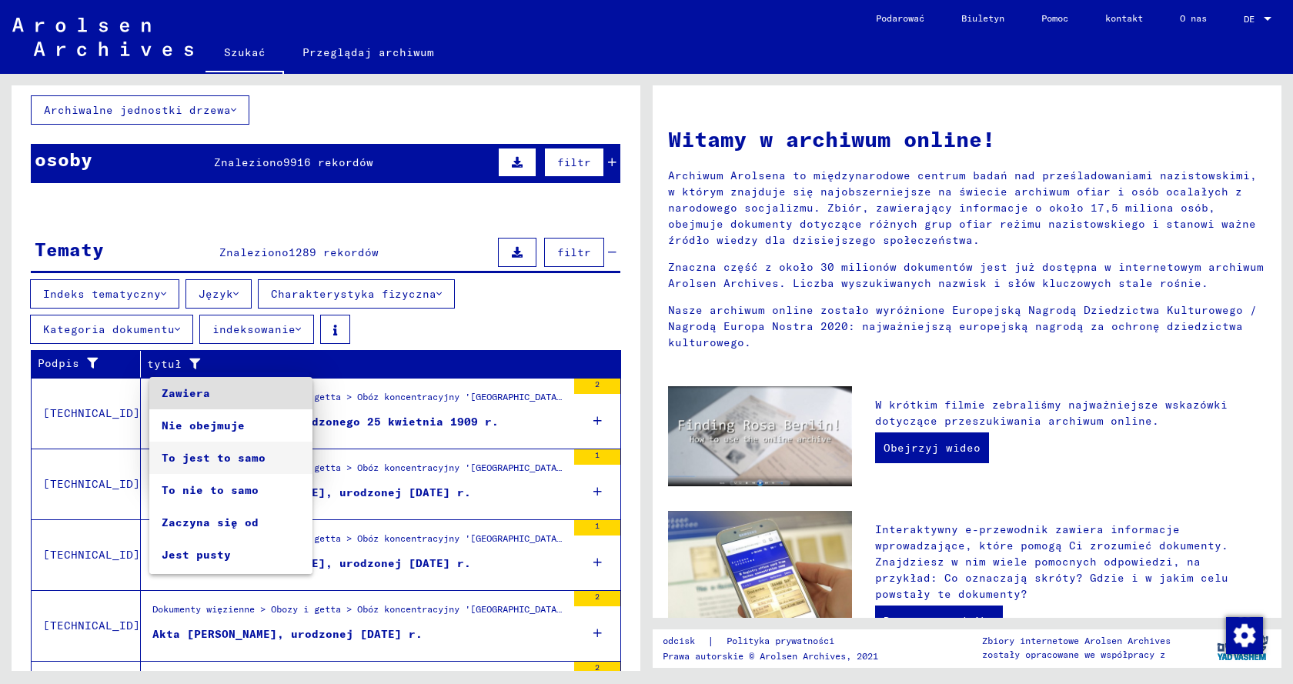
click at [228, 390] on font "To jest to samo" at bounding box center [214, 458] width 104 height 14
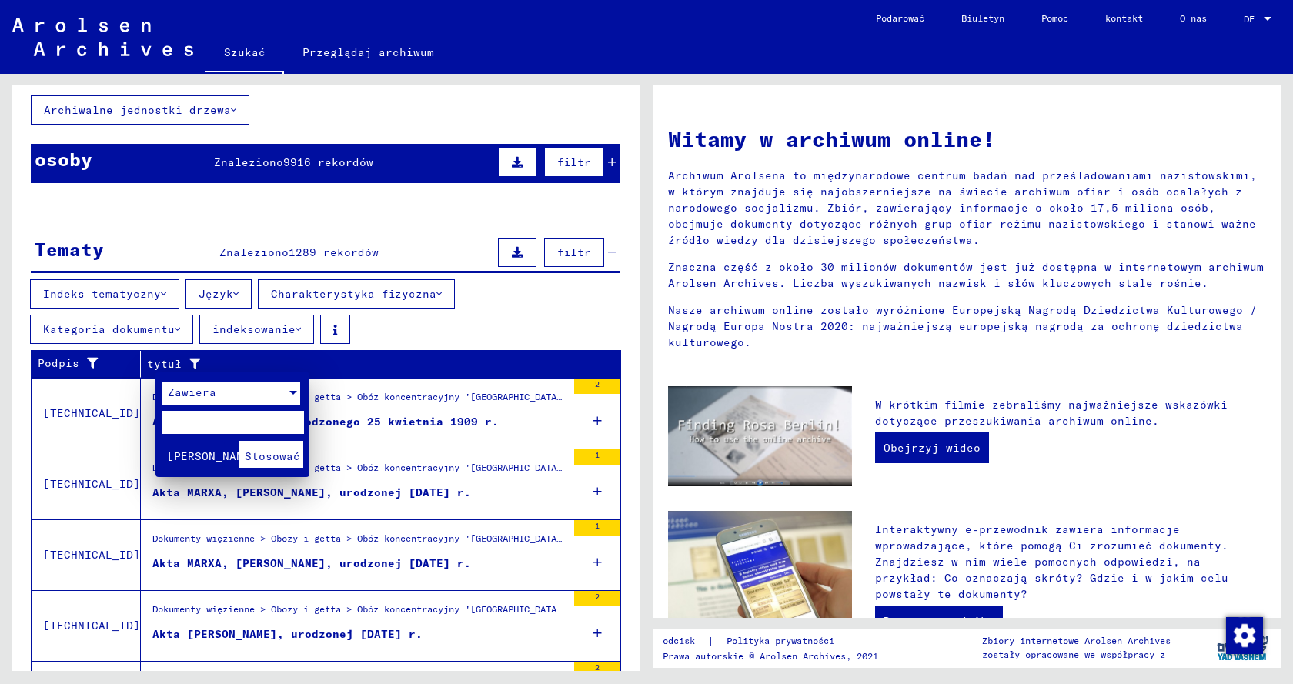
click at [266, 390] on font "Stosować" at bounding box center [272, 457] width 55 height 14
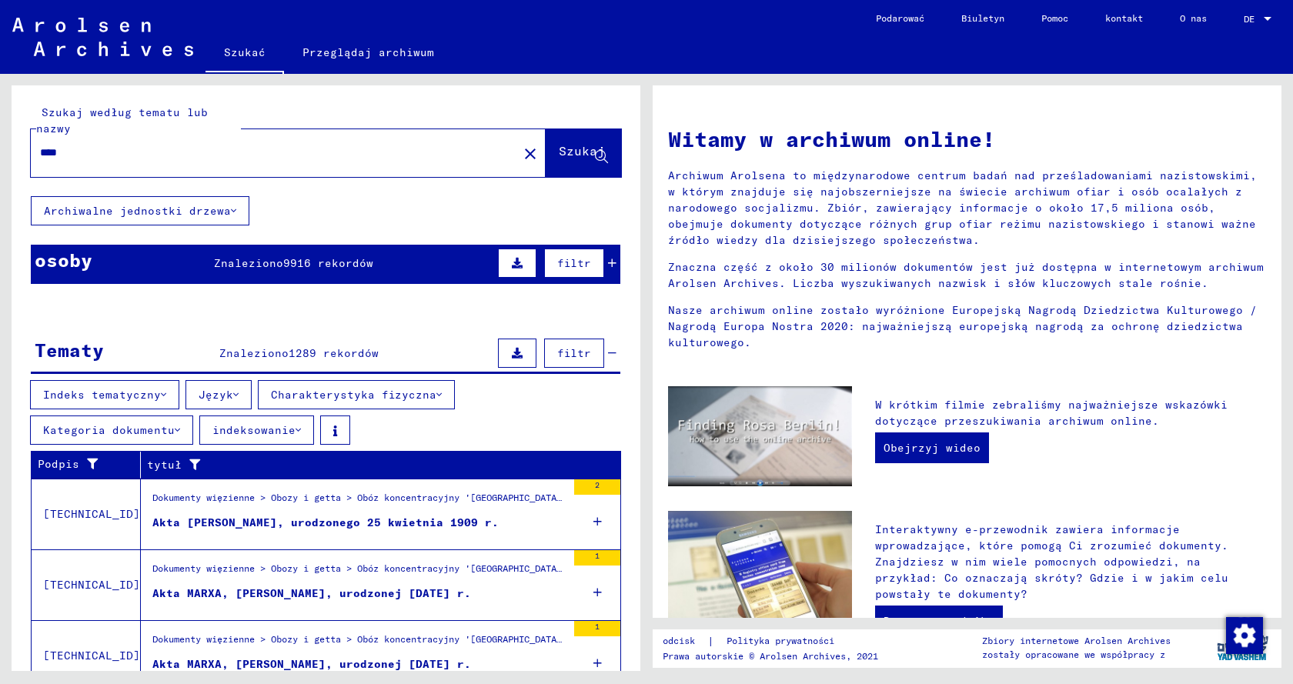
click at [180, 156] on input "****" at bounding box center [270, 153] width 460 height 16
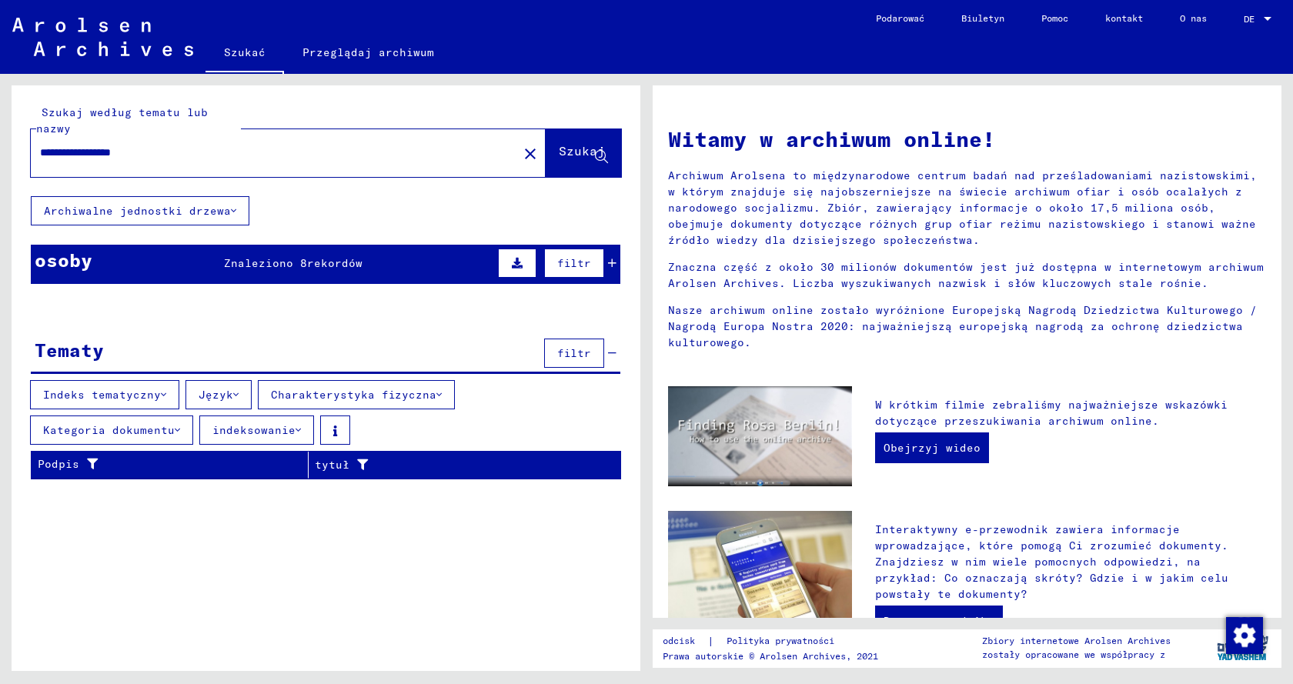
click at [345, 267] on font "rekordów" at bounding box center [334, 263] width 55 height 14
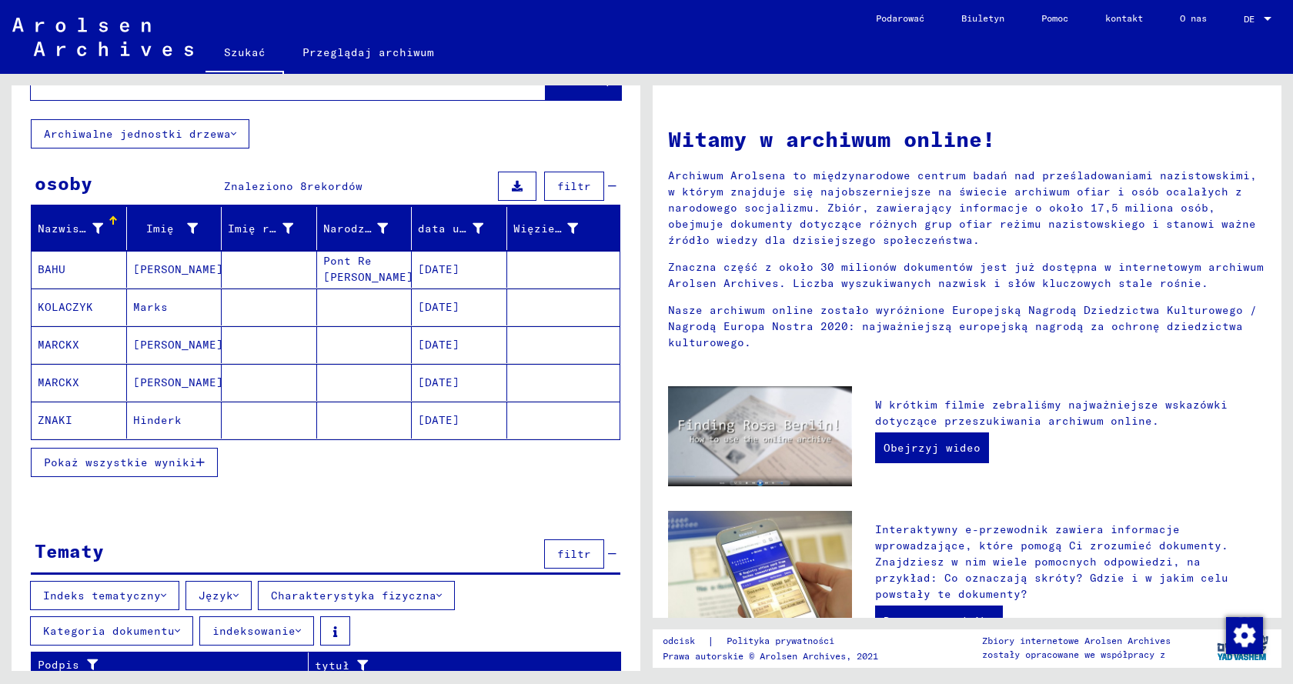
scroll to position [87, 0]
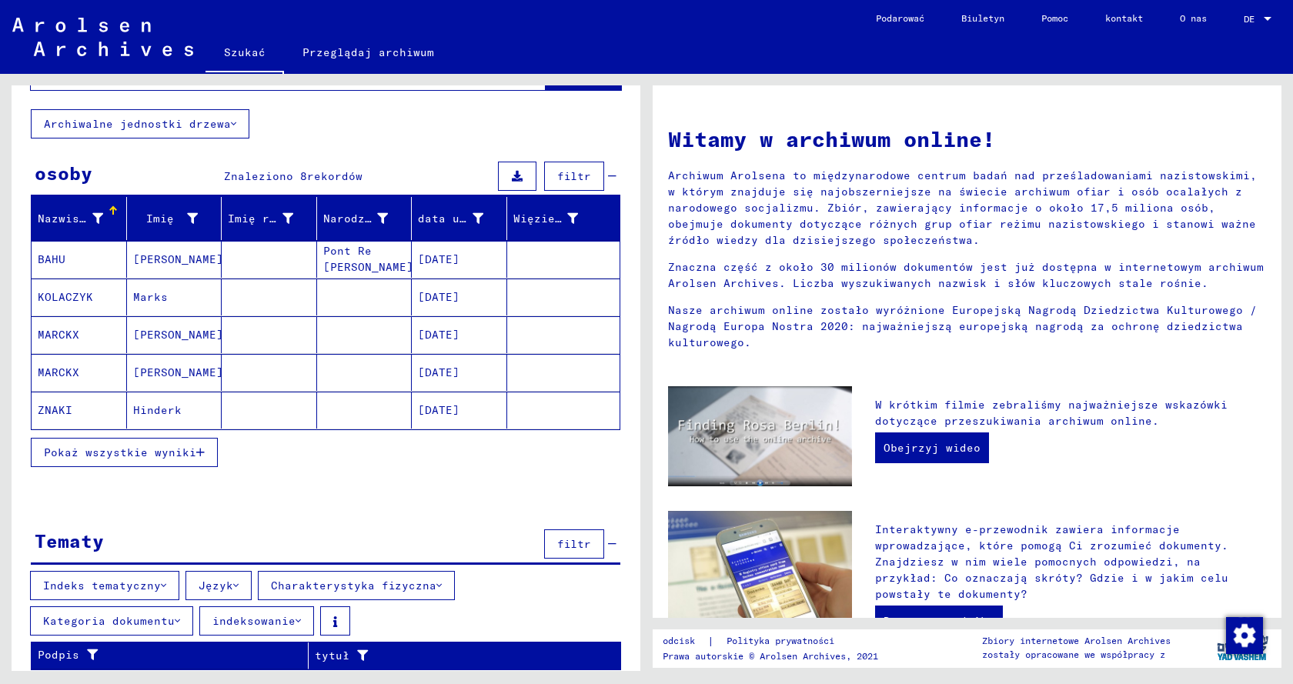
click at [181, 390] on button "Pokaż wszystkie wyniki" at bounding box center [124, 452] width 187 height 29
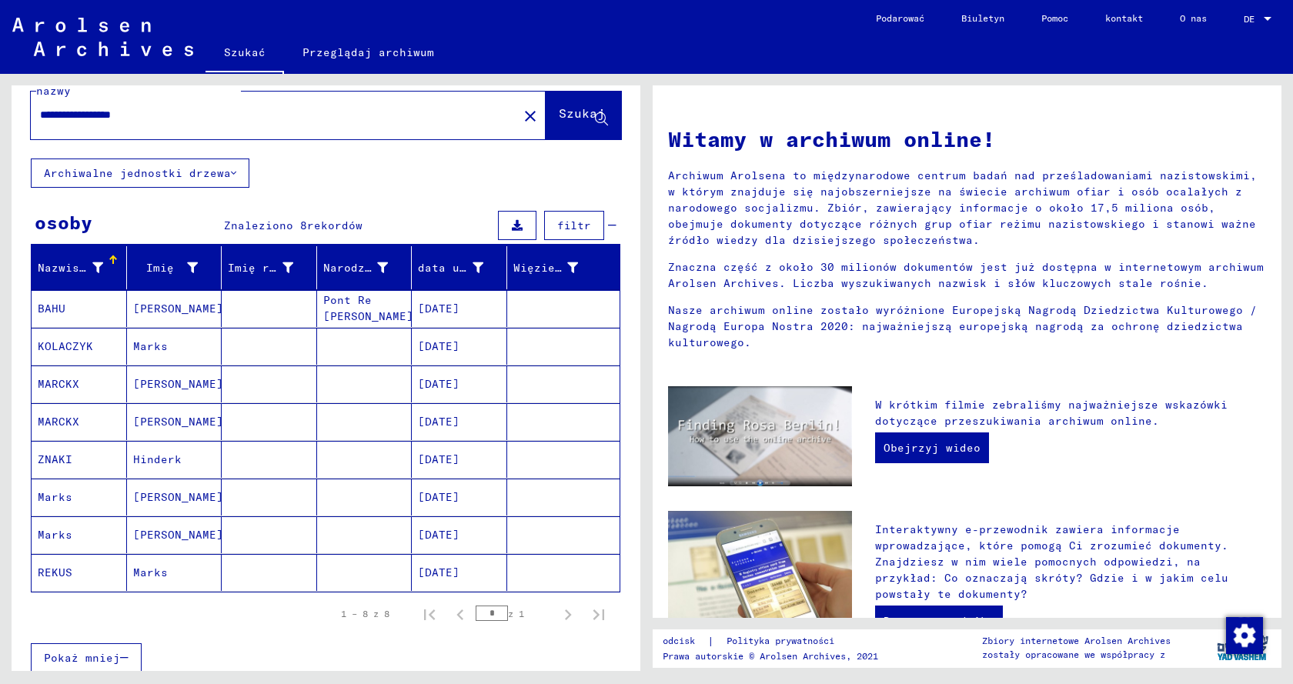
scroll to position [0, 0]
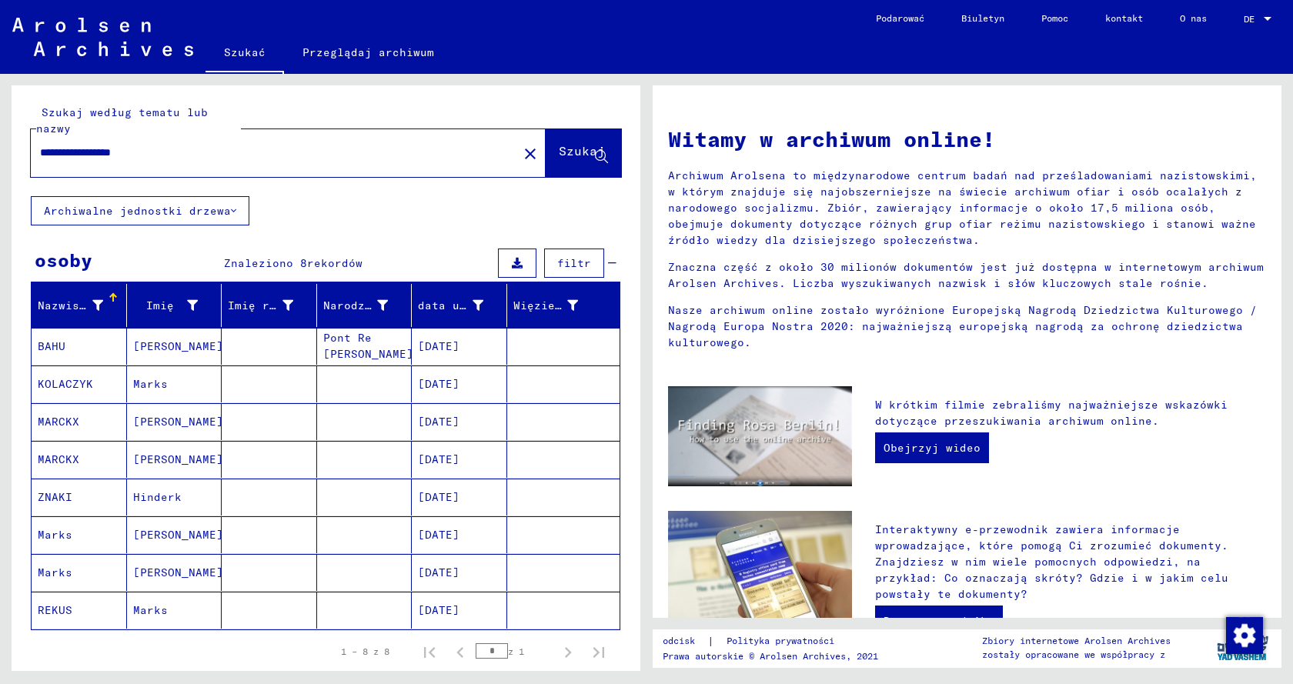
drag, startPoint x: 202, startPoint y: 161, endPoint x: 120, endPoint y: 155, distance: 81.8
click at [120, 155] on div "**********" at bounding box center [265, 152] width 469 height 35
click at [167, 151] on input "**********" at bounding box center [270, 153] width 460 height 16
drag, startPoint x: 163, startPoint y: 151, endPoint x: 74, endPoint y: 148, distance: 89.3
click at [74, 148] on input "**********" at bounding box center [270, 153] width 460 height 16
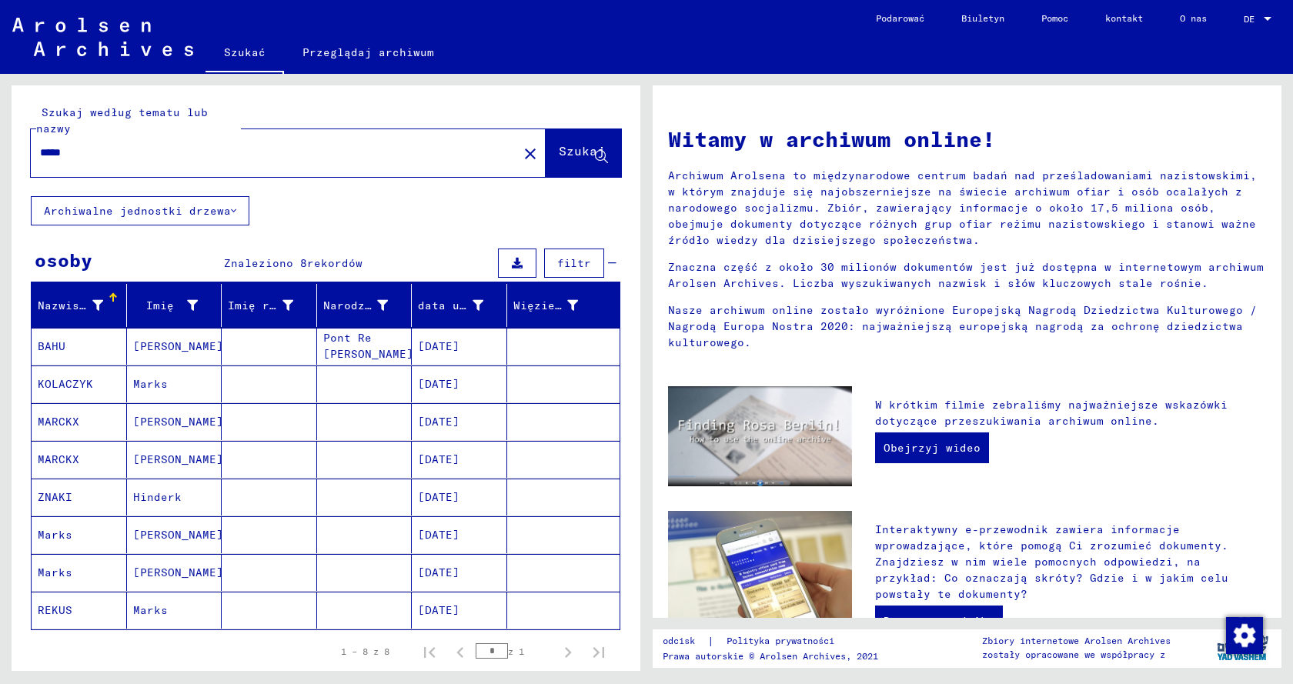
click at [249, 160] on input "****" at bounding box center [270, 153] width 460 height 16
paste input "**********"
type input "**********"
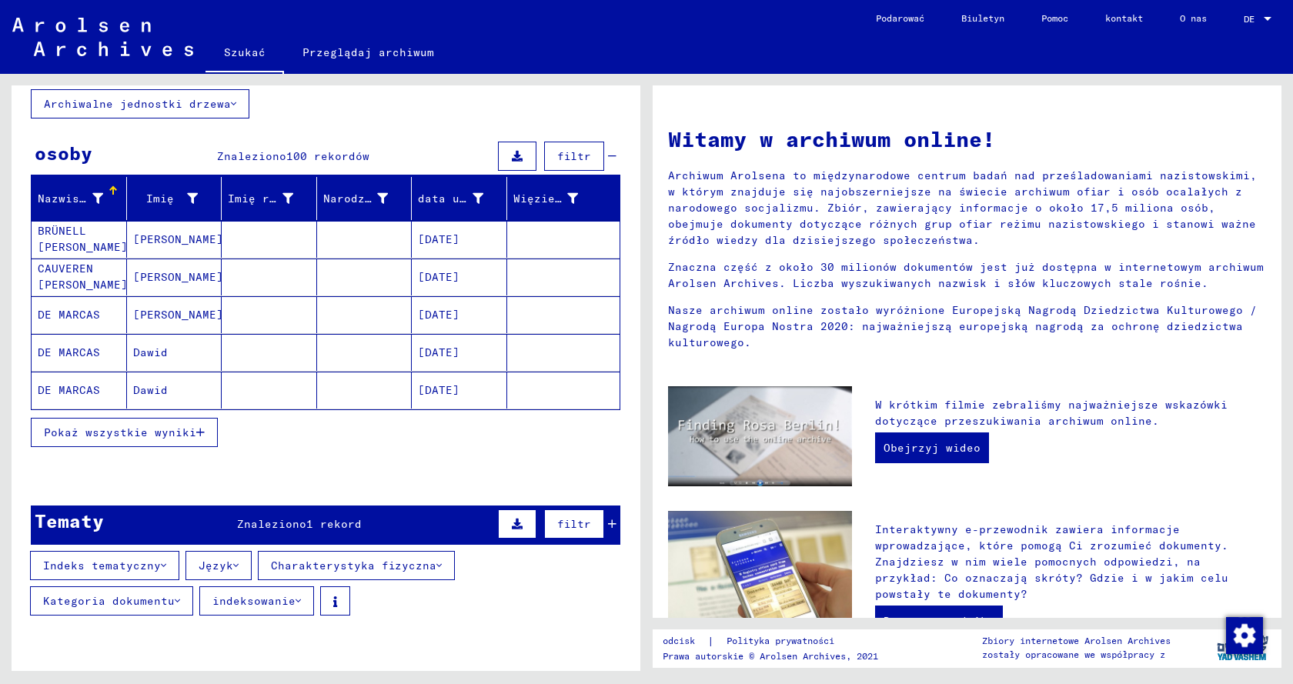
scroll to position [190, 0]
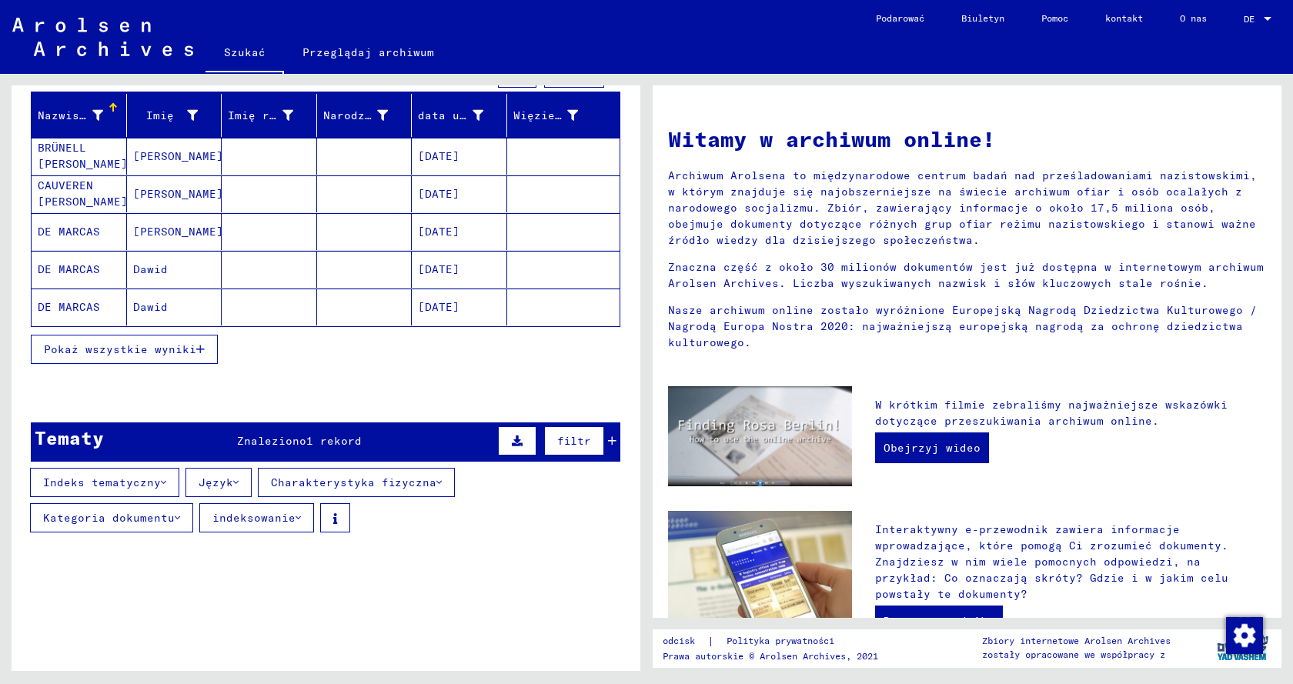
click at [332, 390] on font "1 rekord" at bounding box center [333, 441] width 55 height 14
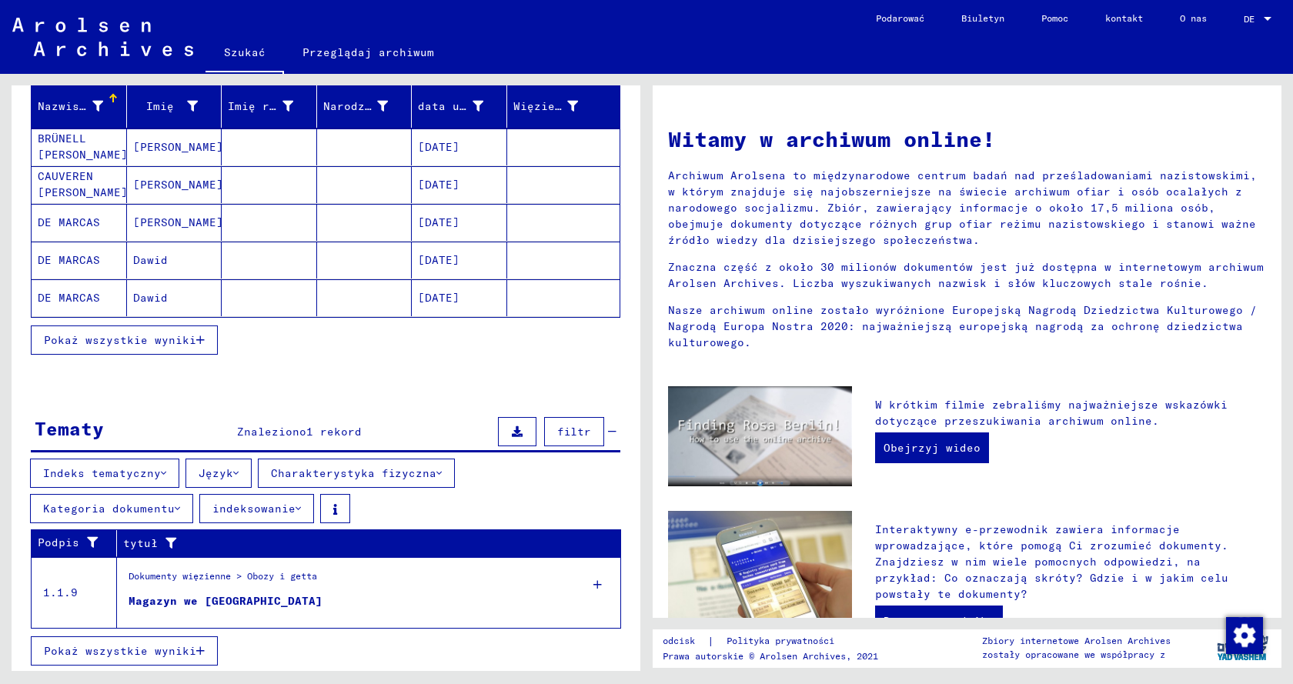
scroll to position [202, 0]
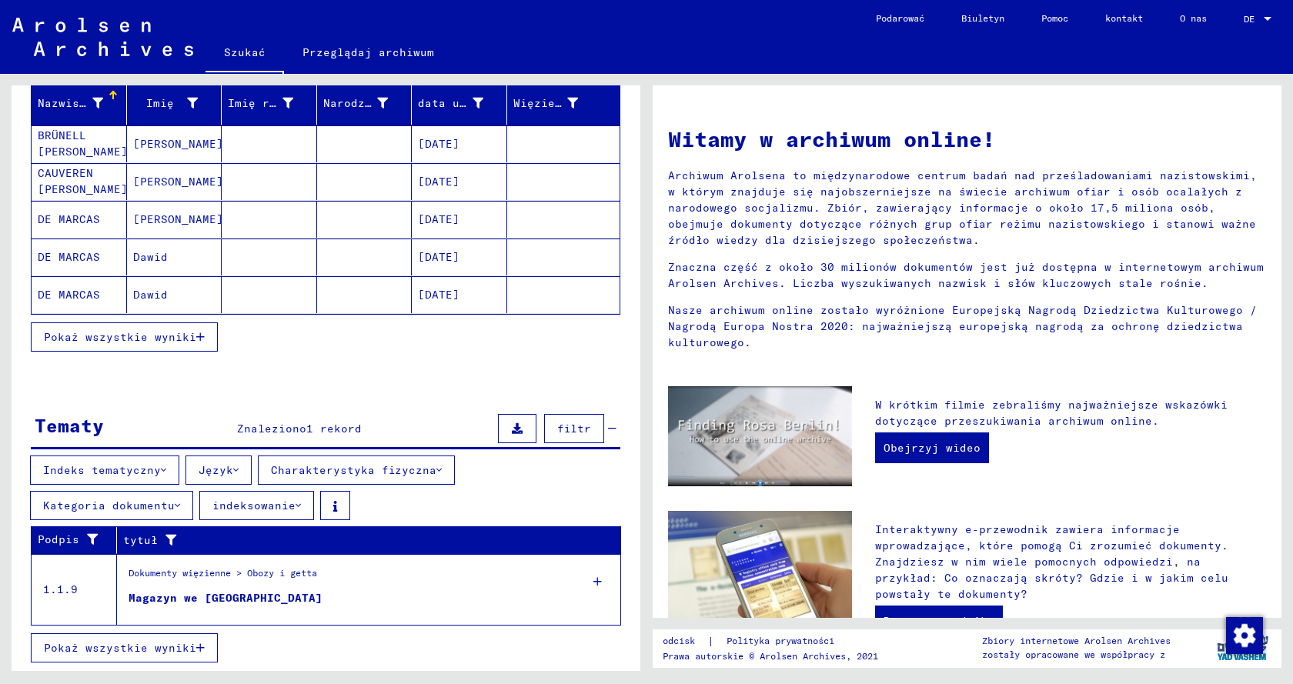
click at [230, 390] on font "Magazyn we [GEOGRAPHIC_DATA]" at bounding box center [226, 598] width 194 height 14
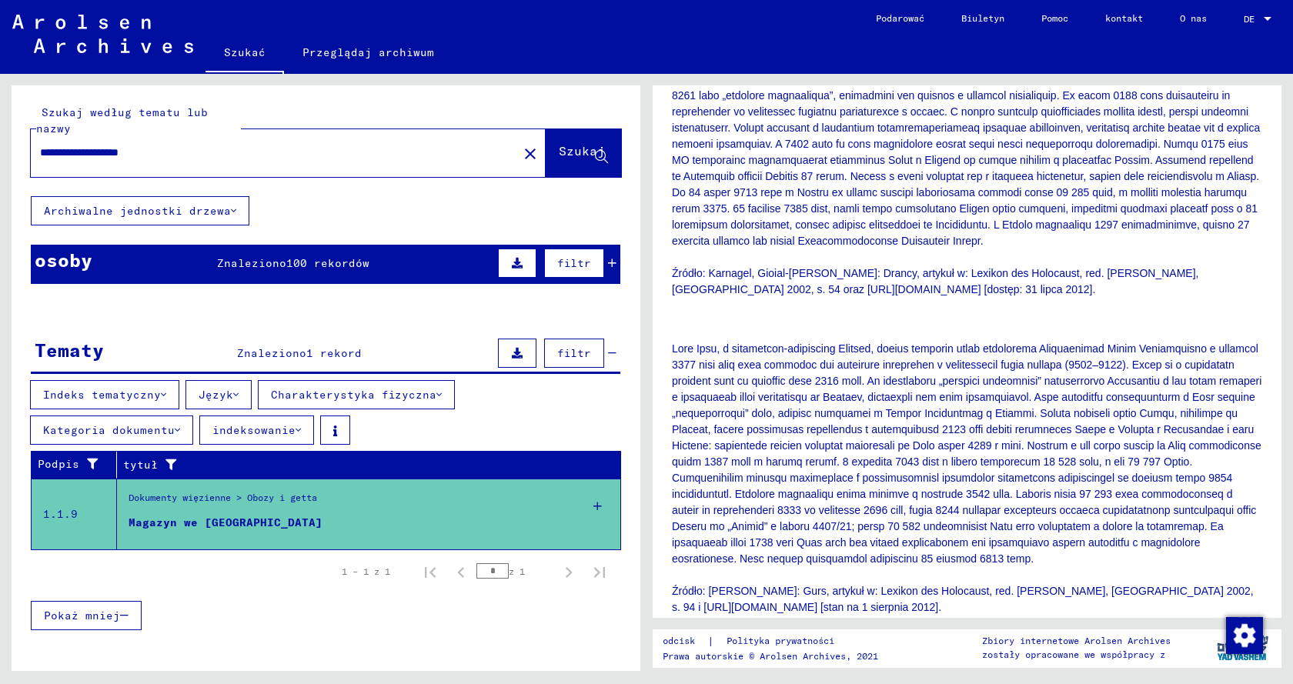
scroll to position [616, 0]
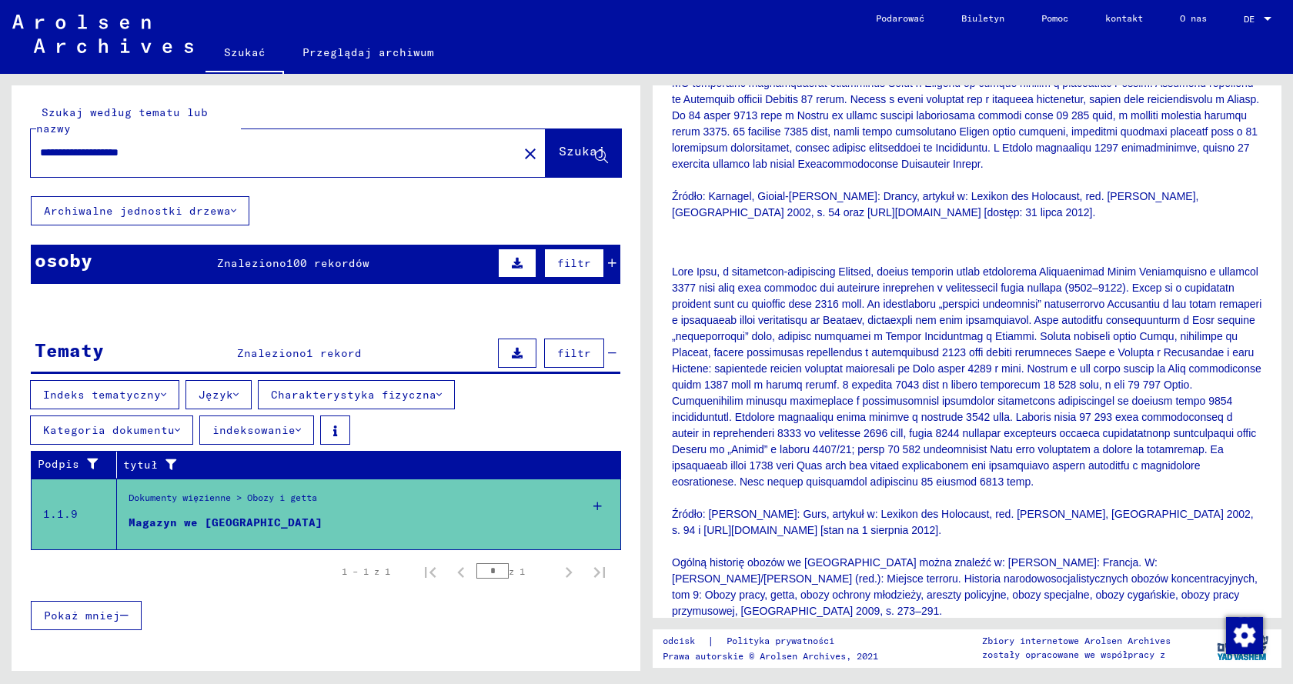
click at [175, 39] on img at bounding box center [102, 34] width 181 height 38
